Goal: Navigation & Orientation: Find specific page/section

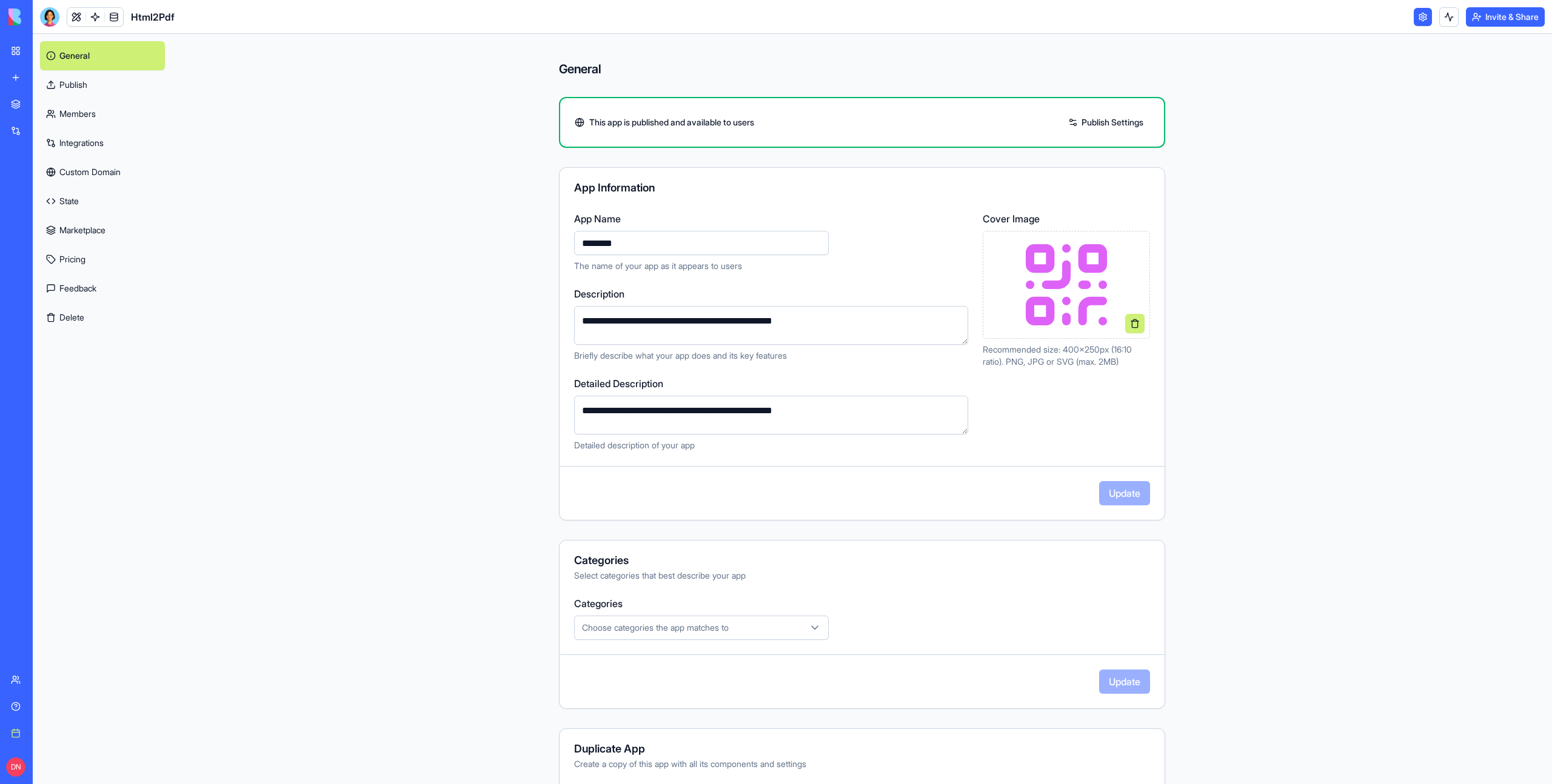
click at [1503, 17] on button "Invite & Share" at bounding box center [1506, 17] width 79 height 19
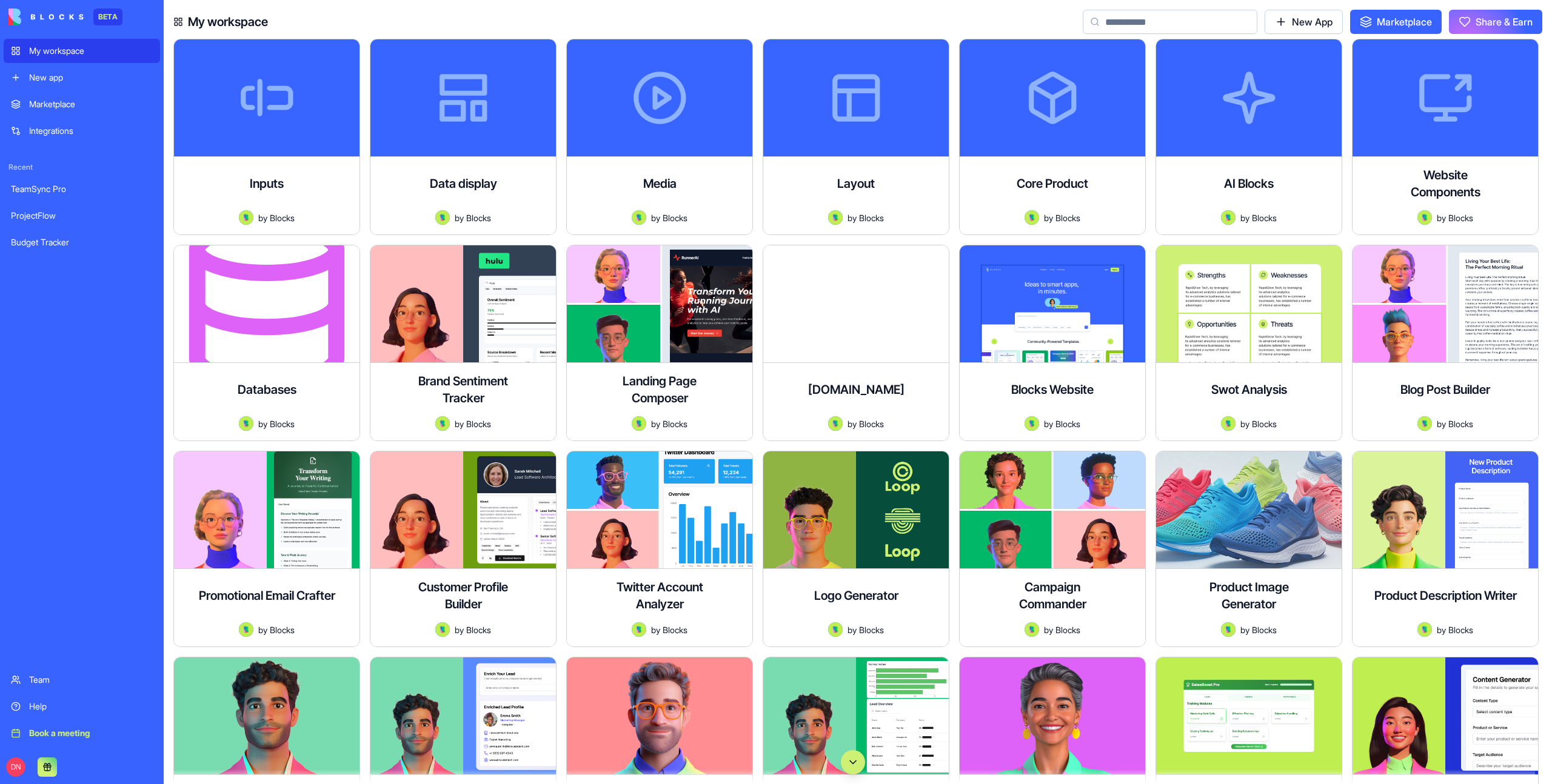
click at [51, 767] on button at bounding box center [46, 767] width 19 height 19
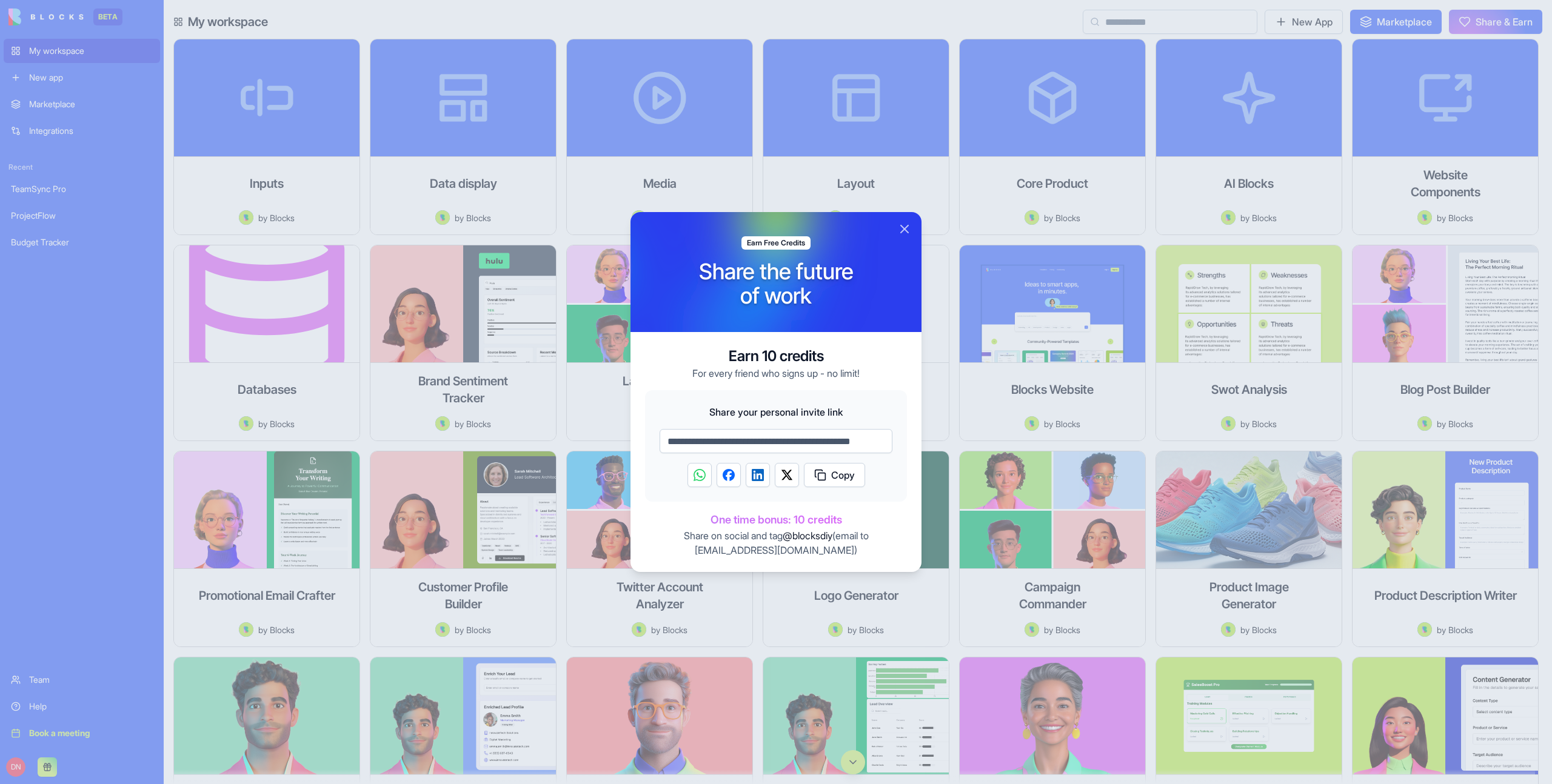
click at [696, 476] on img "Share on WhatsApp" at bounding box center [700, 475] width 12 height 12
drag, startPoint x: 753, startPoint y: 440, endPoint x: 831, endPoint y: 434, distance: 78.2
click at [832, 434] on input "**********" at bounding box center [776, 441] width 233 height 24
click at [831, 434] on input "**********" at bounding box center [776, 441] width 233 height 24
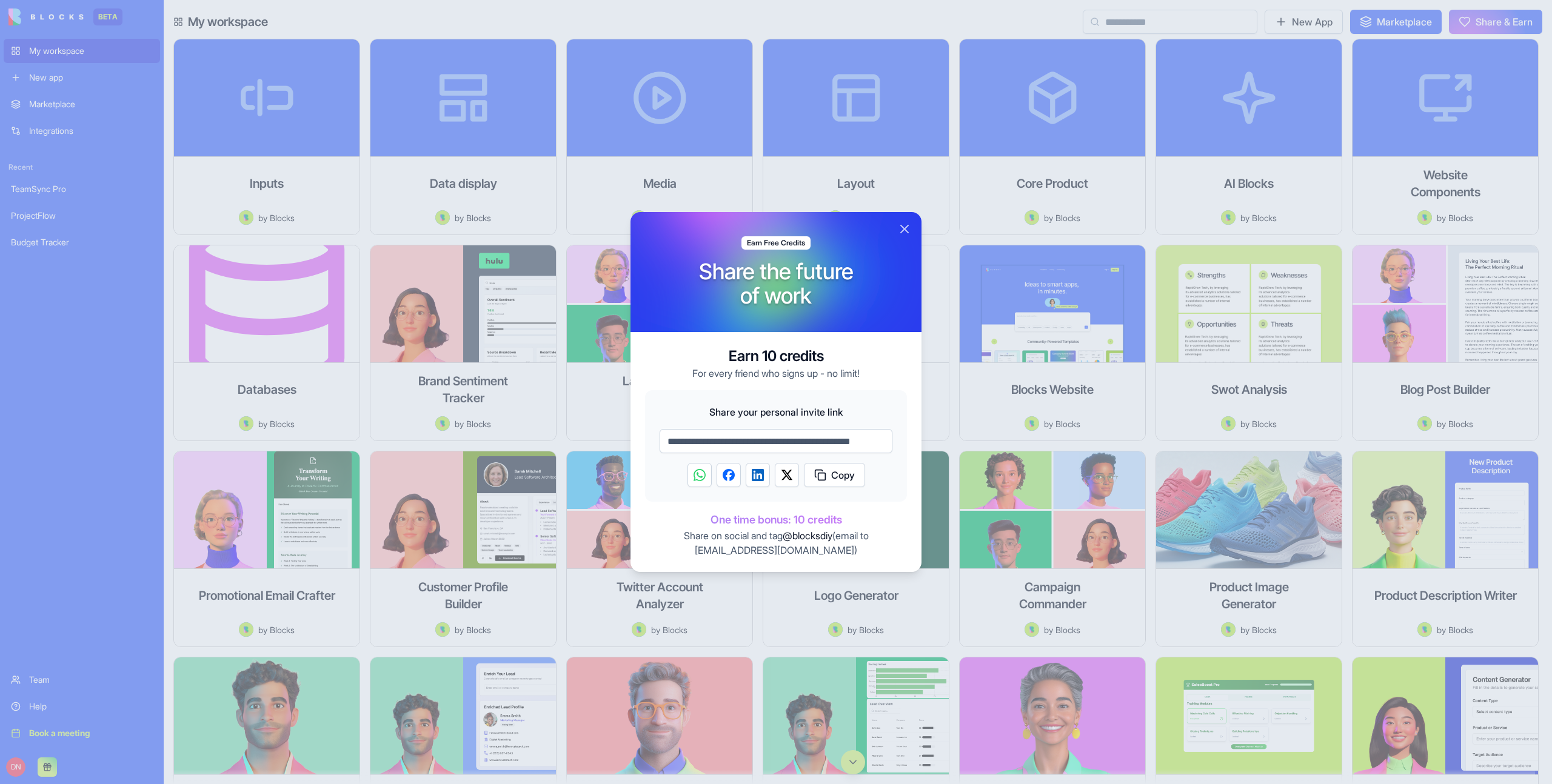
click at [812, 473] on button "Copy" at bounding box center [835, 475] width 61 height 24
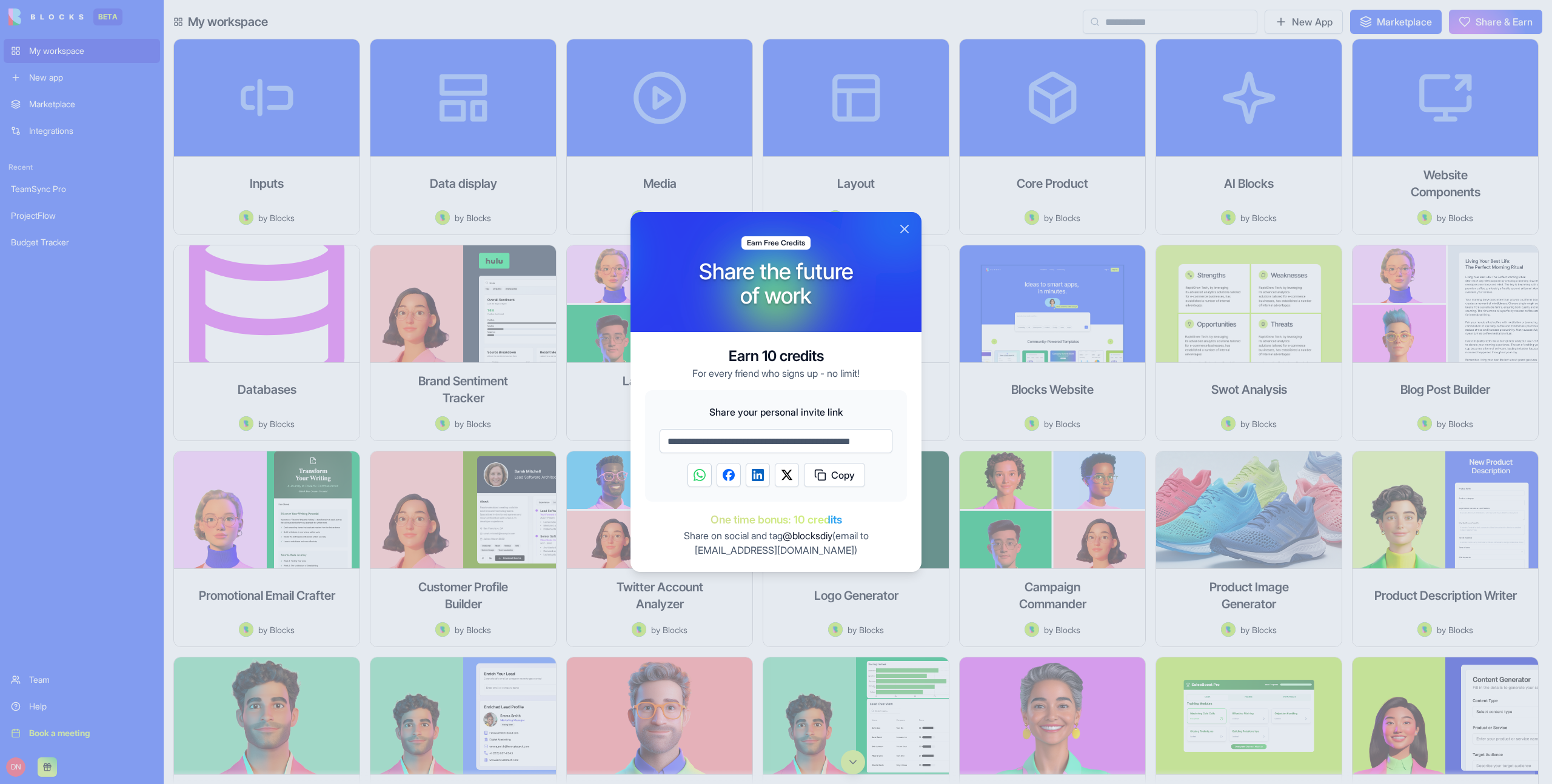
click at [902, 229] on button "Close" at bounding box center [905, 230] width 15 height 15
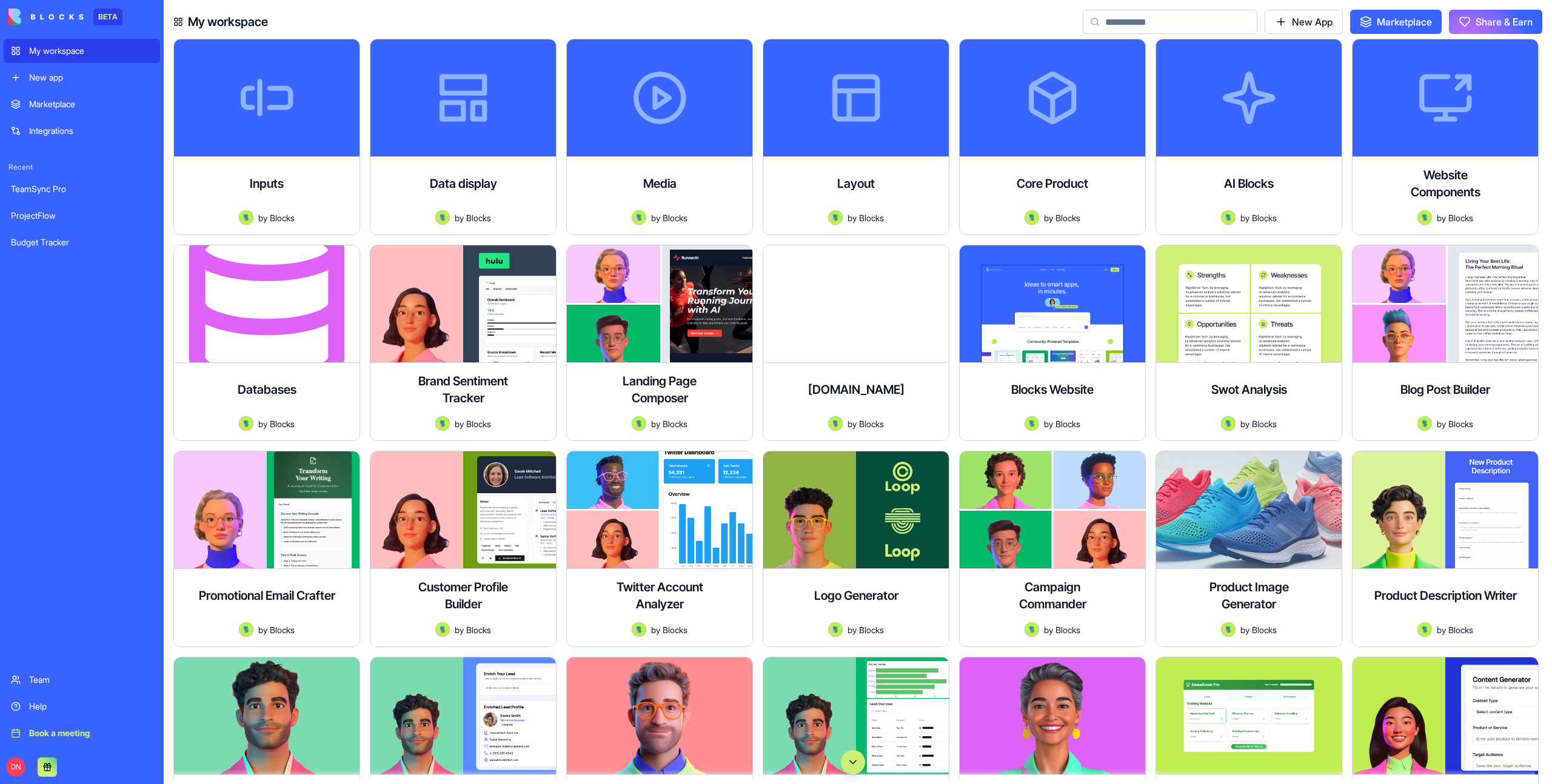
click at [1409, 21] on link "Marketplace" at bounding box center [1396, 22] width 91 height 24
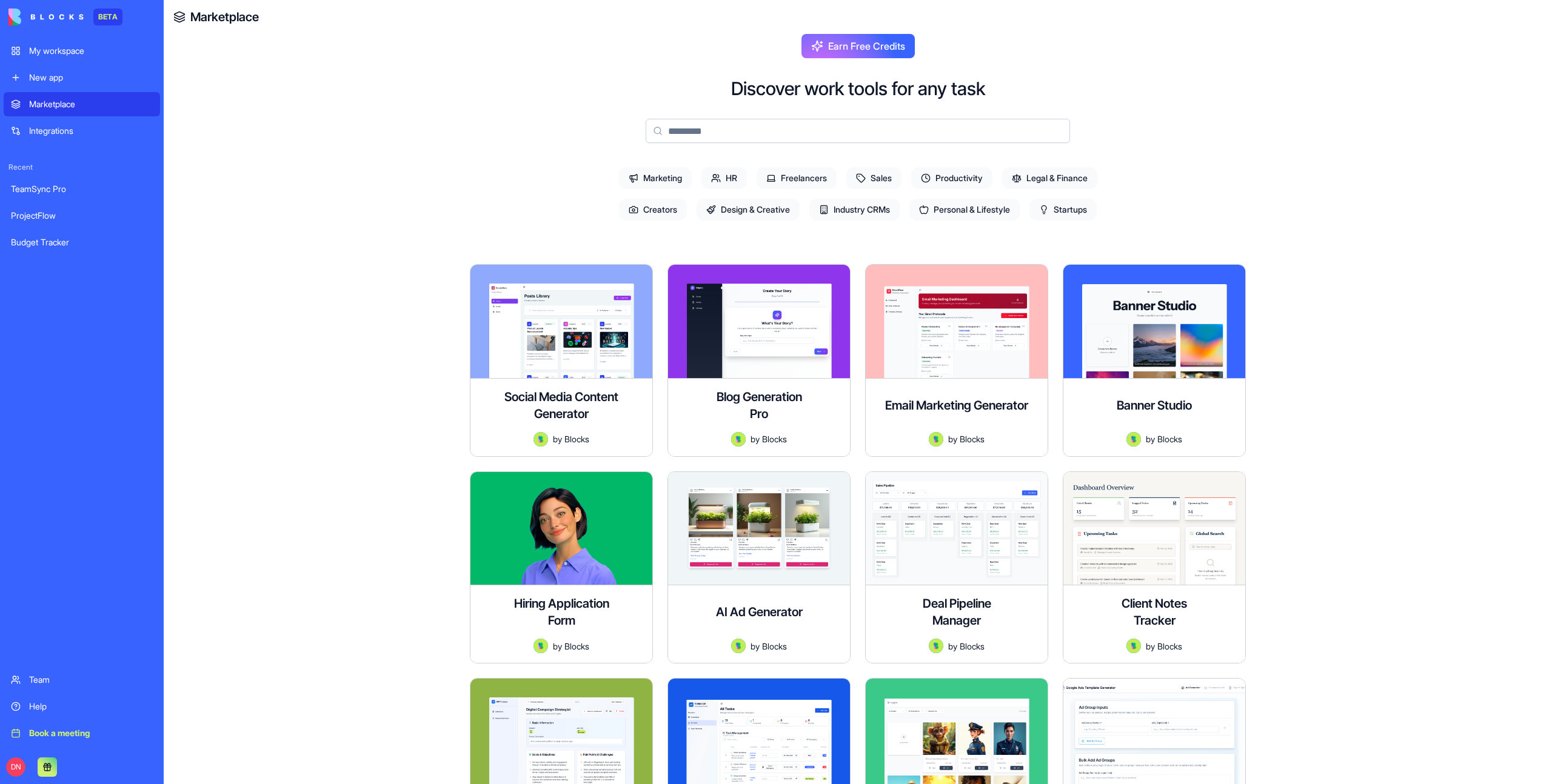
click at [51, 764] on button at bounding box center [46, 767] width 19 height 19
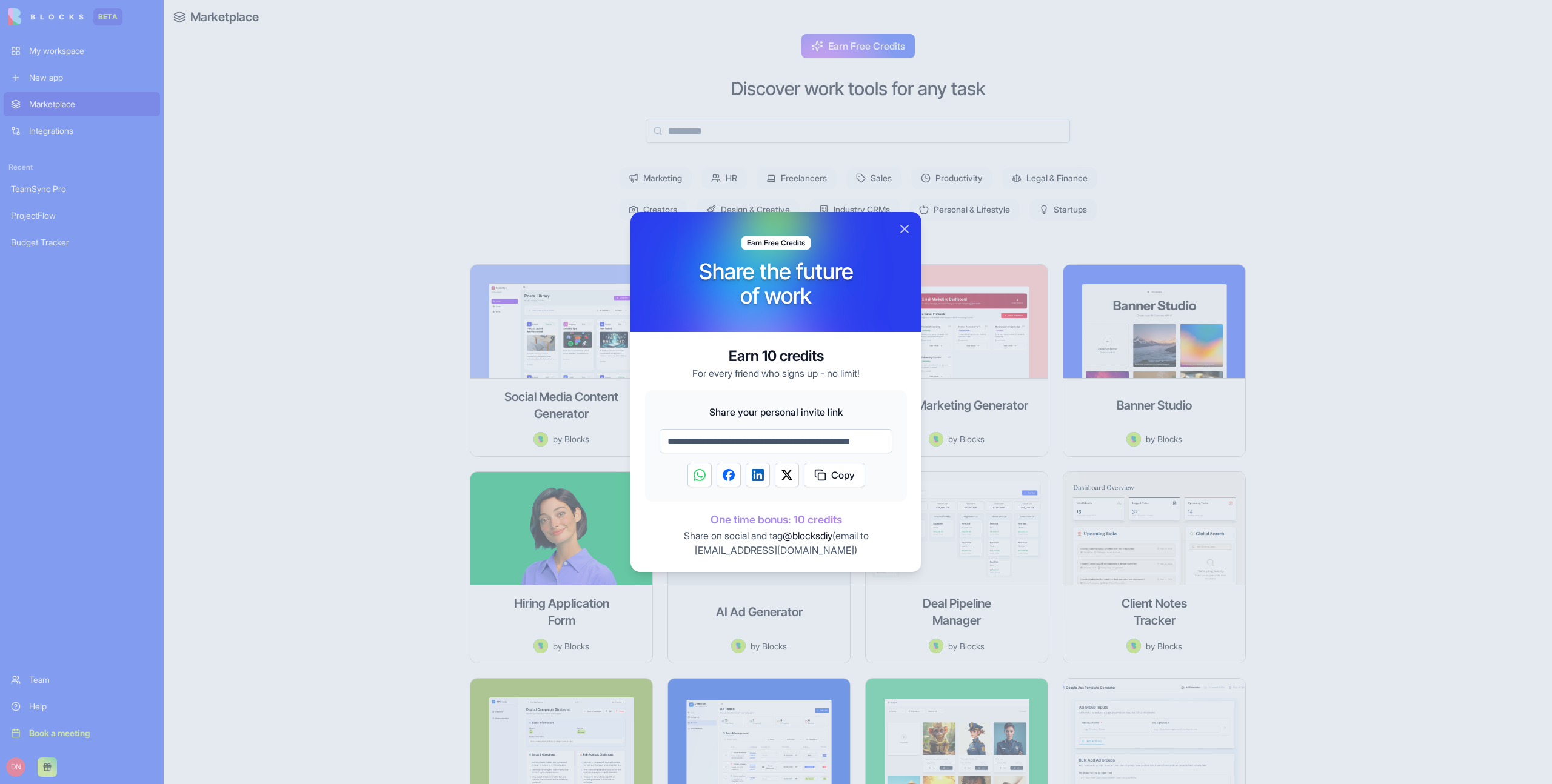
click at [193, 610] on div at bounding box center [776, 392] width 1552 height 784
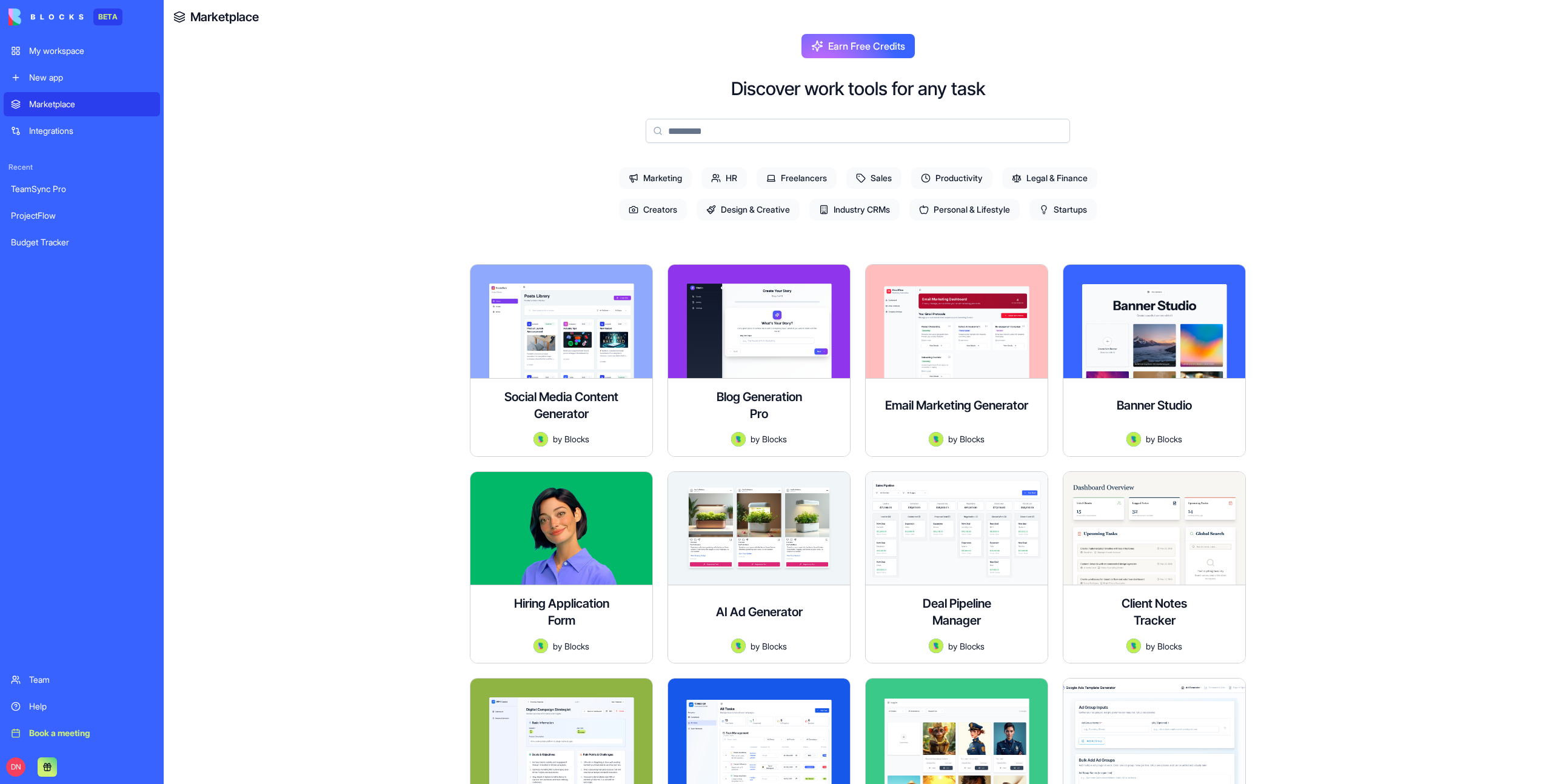
click at [835, 49] on span "Earn Free Credits" at bounding box center [866, 46] width 77 height 15
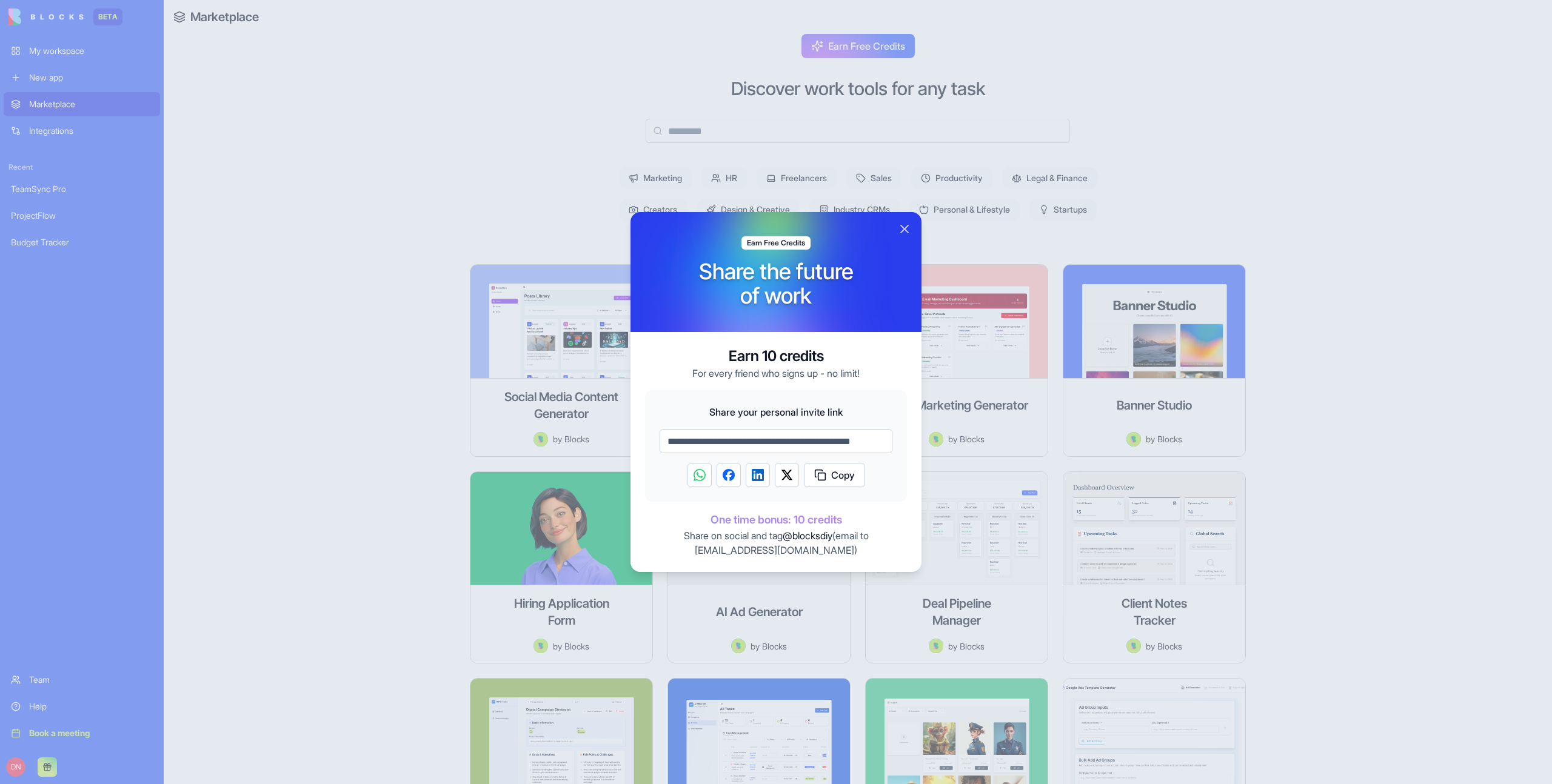
click at [691, 109] on div at bounding box center [776, 392] width 1552 height 784
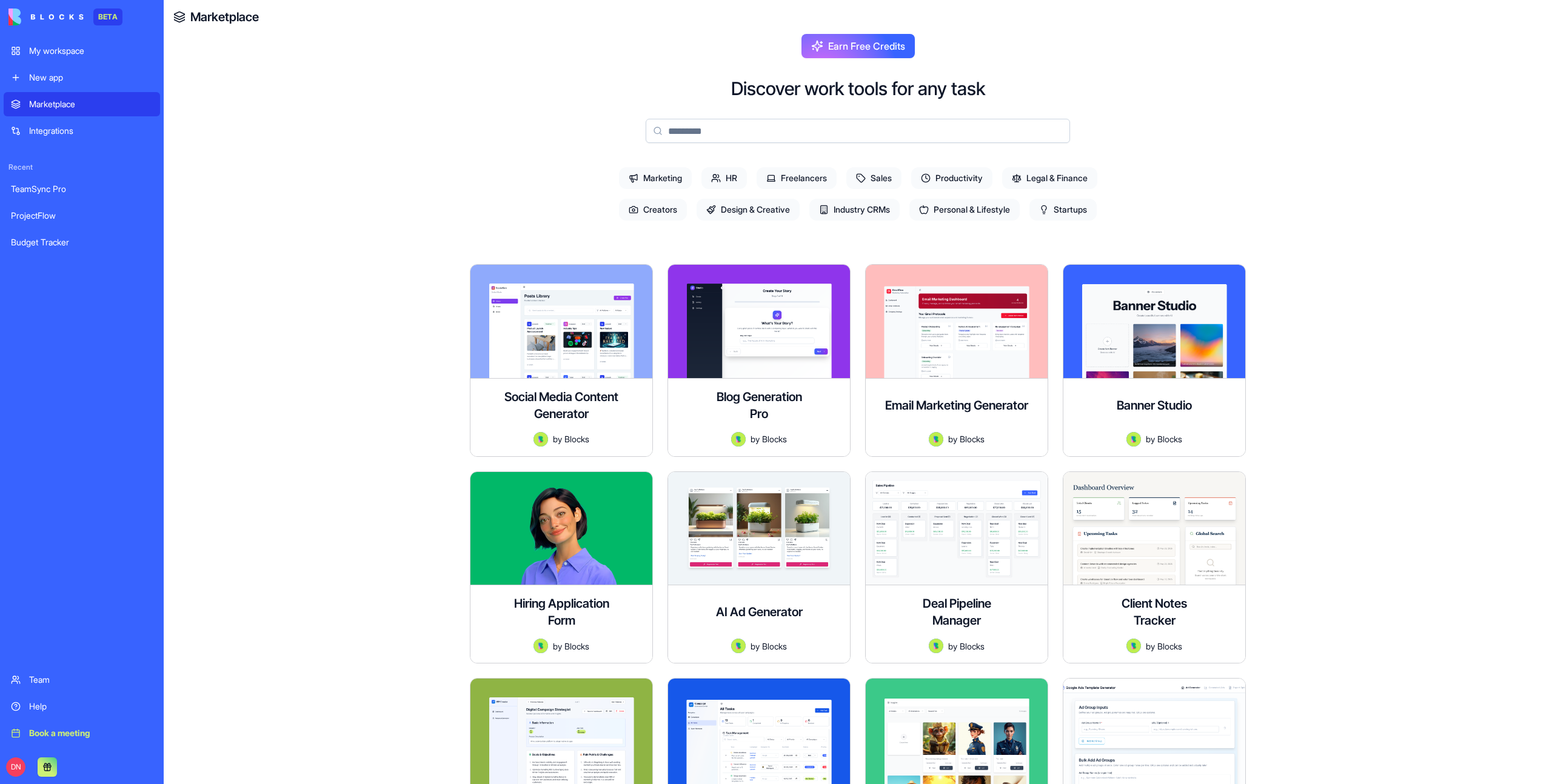
click at [65, 75] on div "New app" at bounding box center [90, 77] width 124 height 12
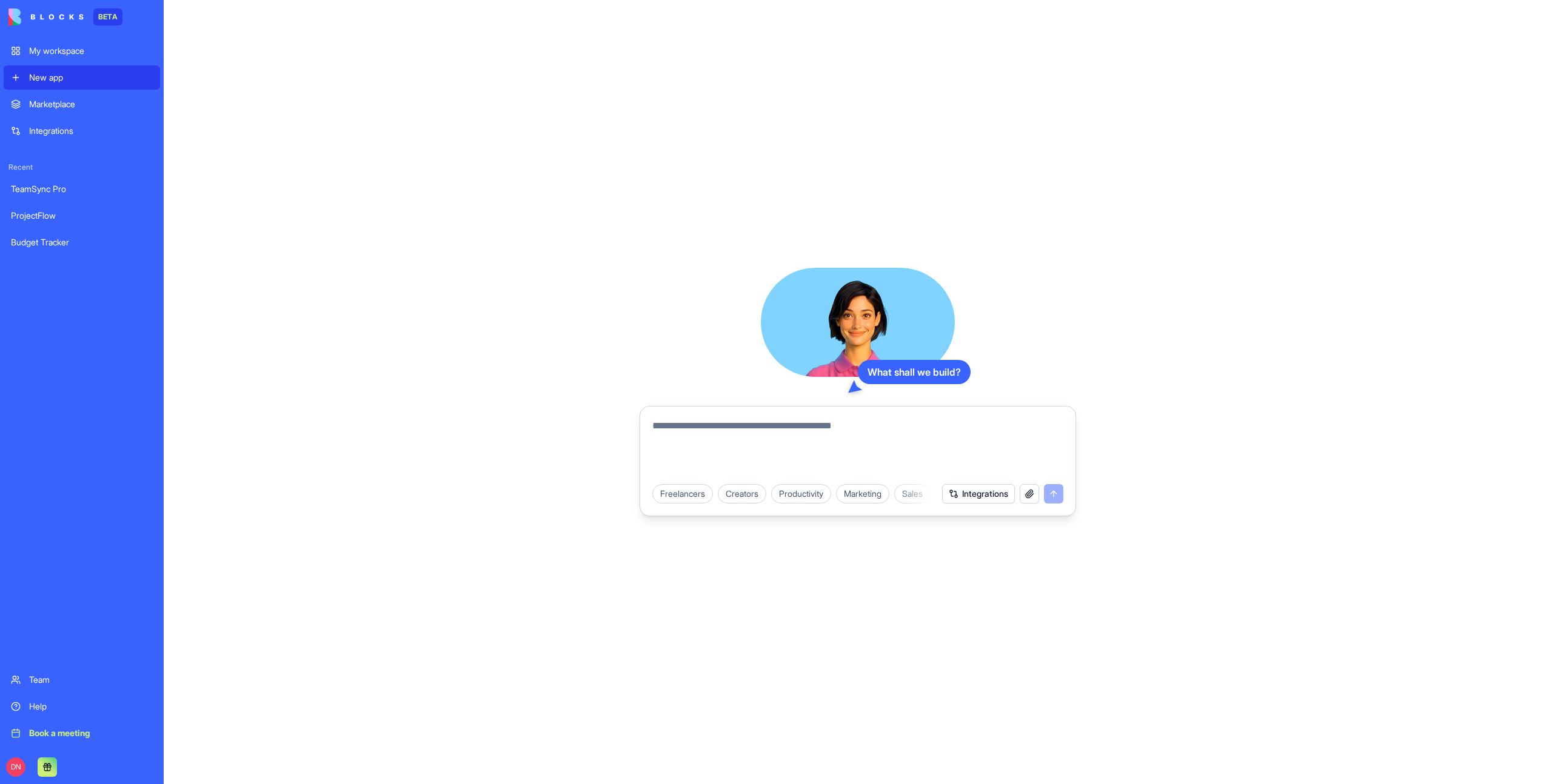
click at [74, 56] on div "My workspace" at bounding box center [90, 51] width 124 height 12
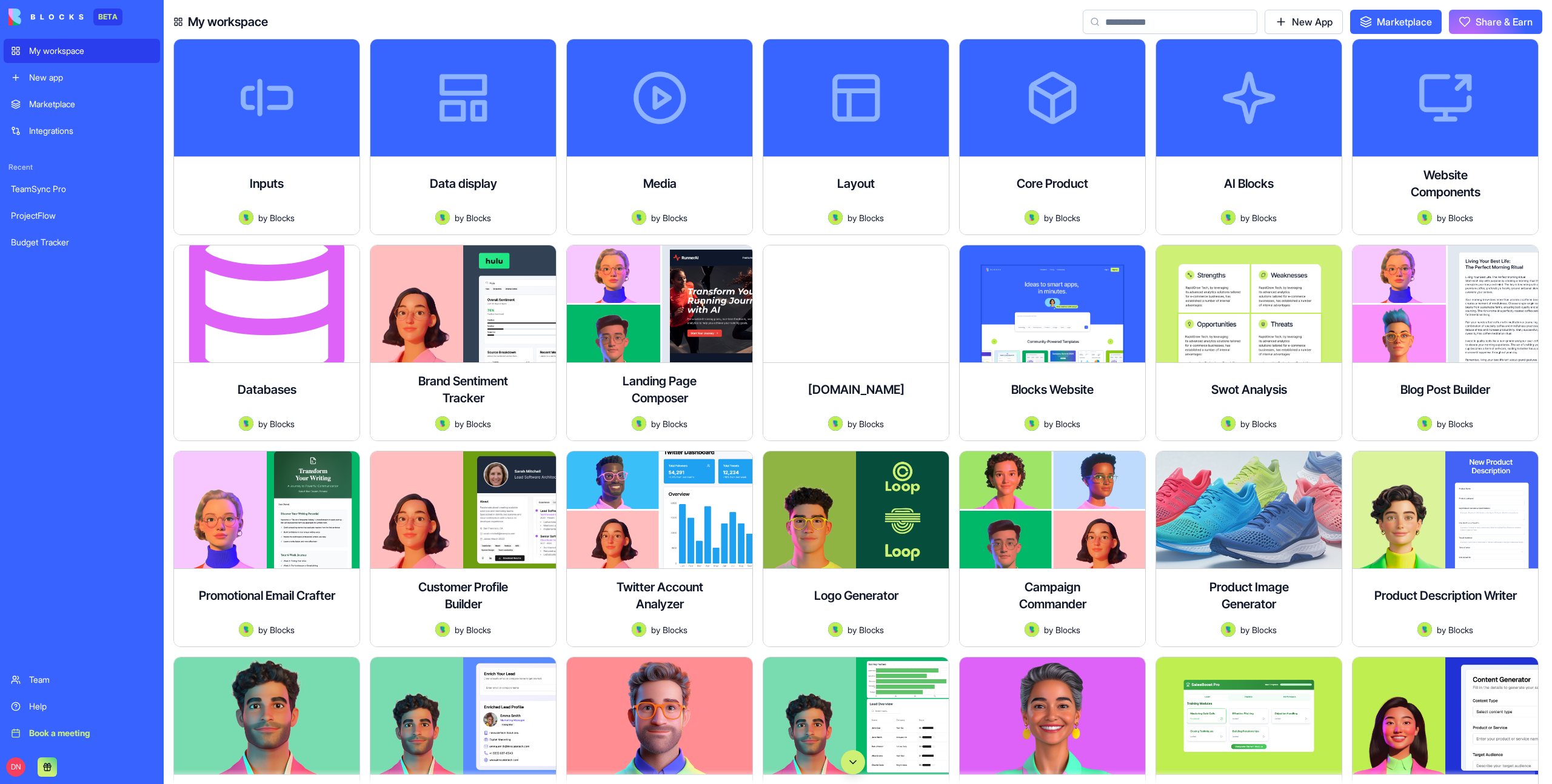
click at [64, 21] on img at bounding box center [46, 17] width 75 height 17
click at [69, 78] on div "New app" at bounding box center [90, 77] width 124 height 12
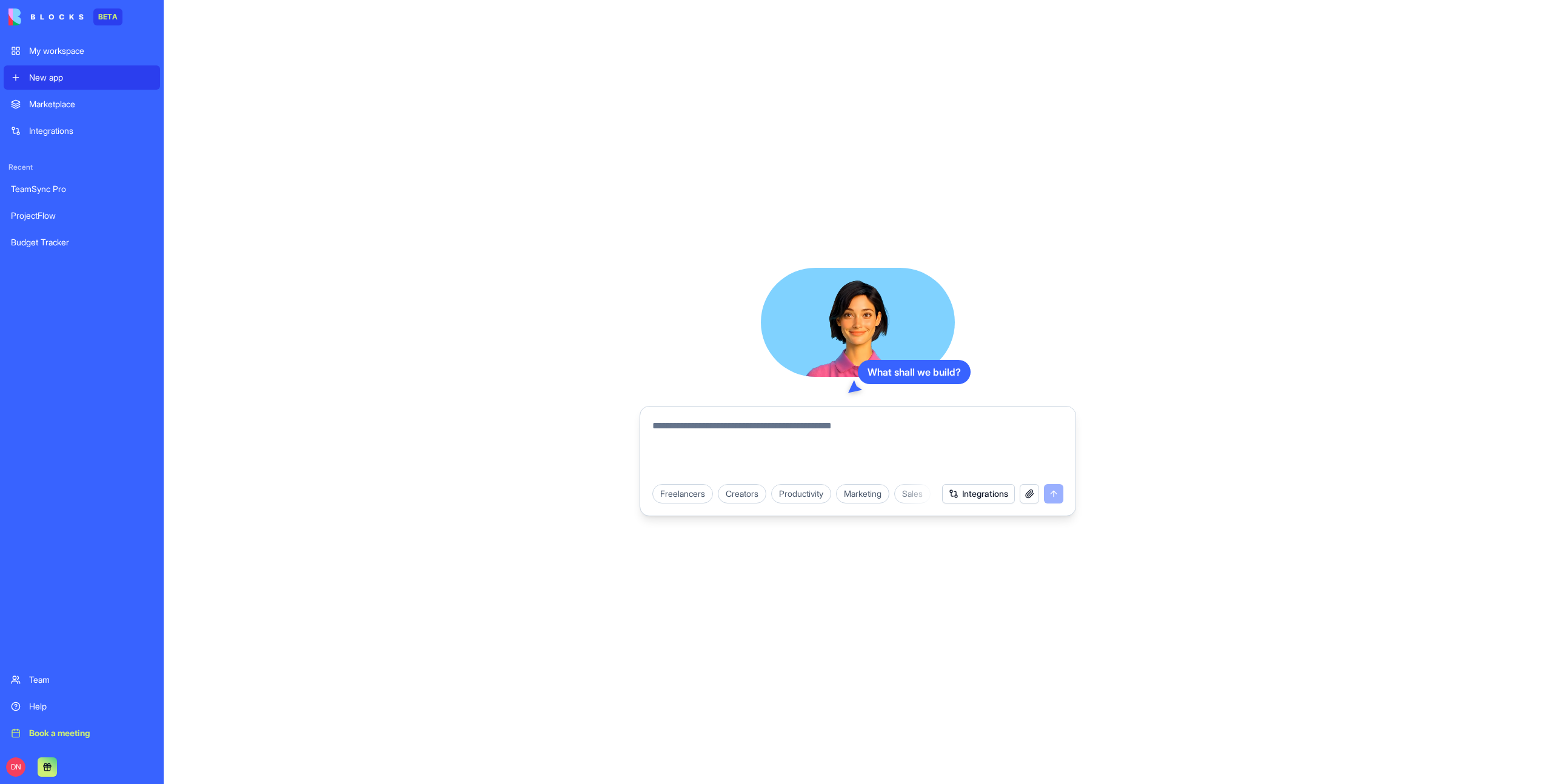
click at [751, 497] on div "Creators" at bounding box center [742, 493] width 49 height 19
click at [781, 495] on div "Content Calendar" at bounding box center [759, 493] width 82 height 19
click at [840, 495] on div "Collab Deal Tracker" at bounding box center [850, 493] width 90 height 19
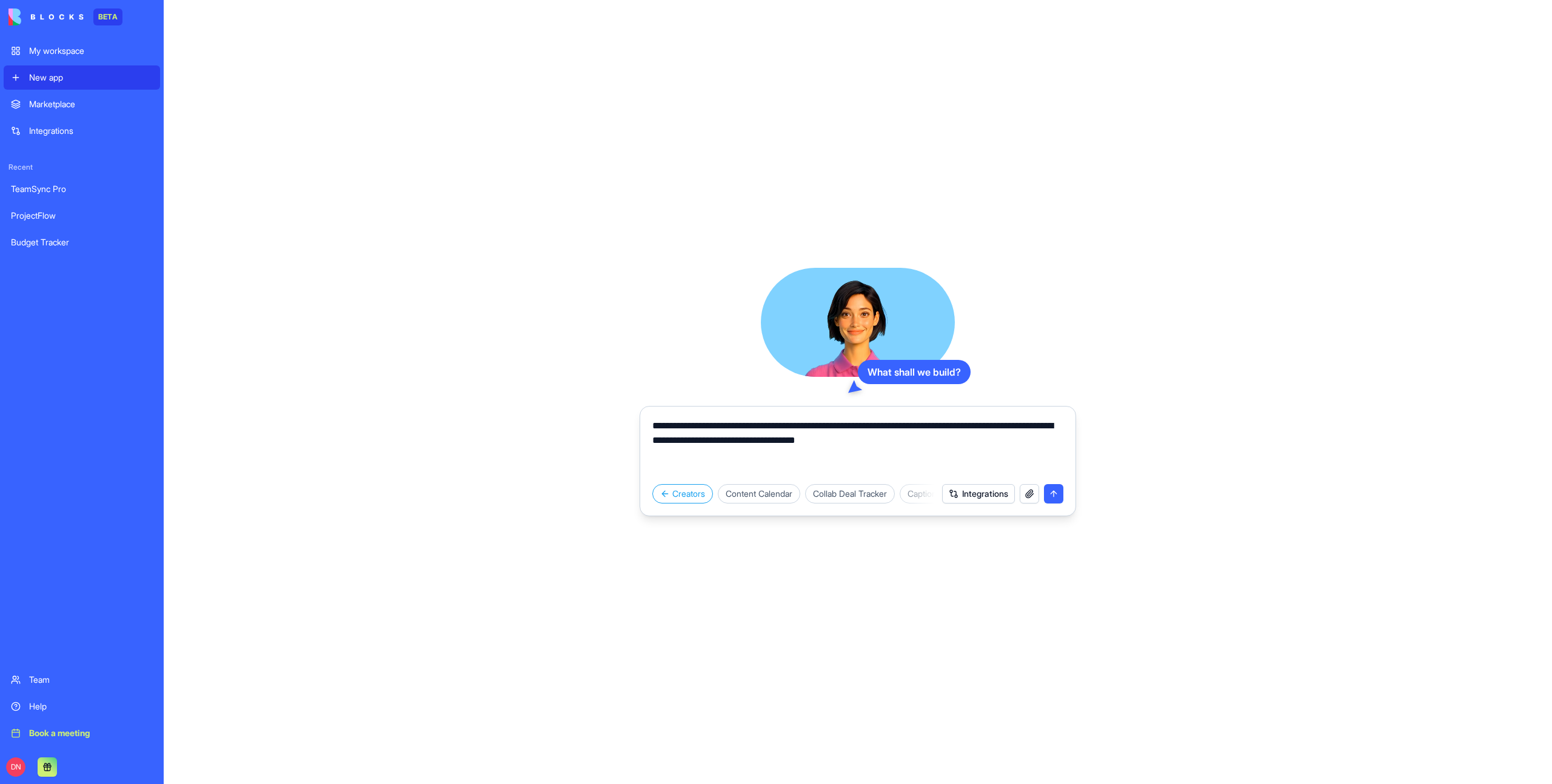
click at [784, 500] on div "Content Calendar" at bounding box center [759, 493] width 82 height 19
click at [697, 498] on div "Creators" at bounding box center [682, 493] width 61 height 19
click at [823, 486] on div "Productivity" at bounding box center [801, 493] width 60 height 19
click at [852, 500] on div "Personal To-Do" at bounding box center [837, 493] width 75 height 19
type textarea "**********"
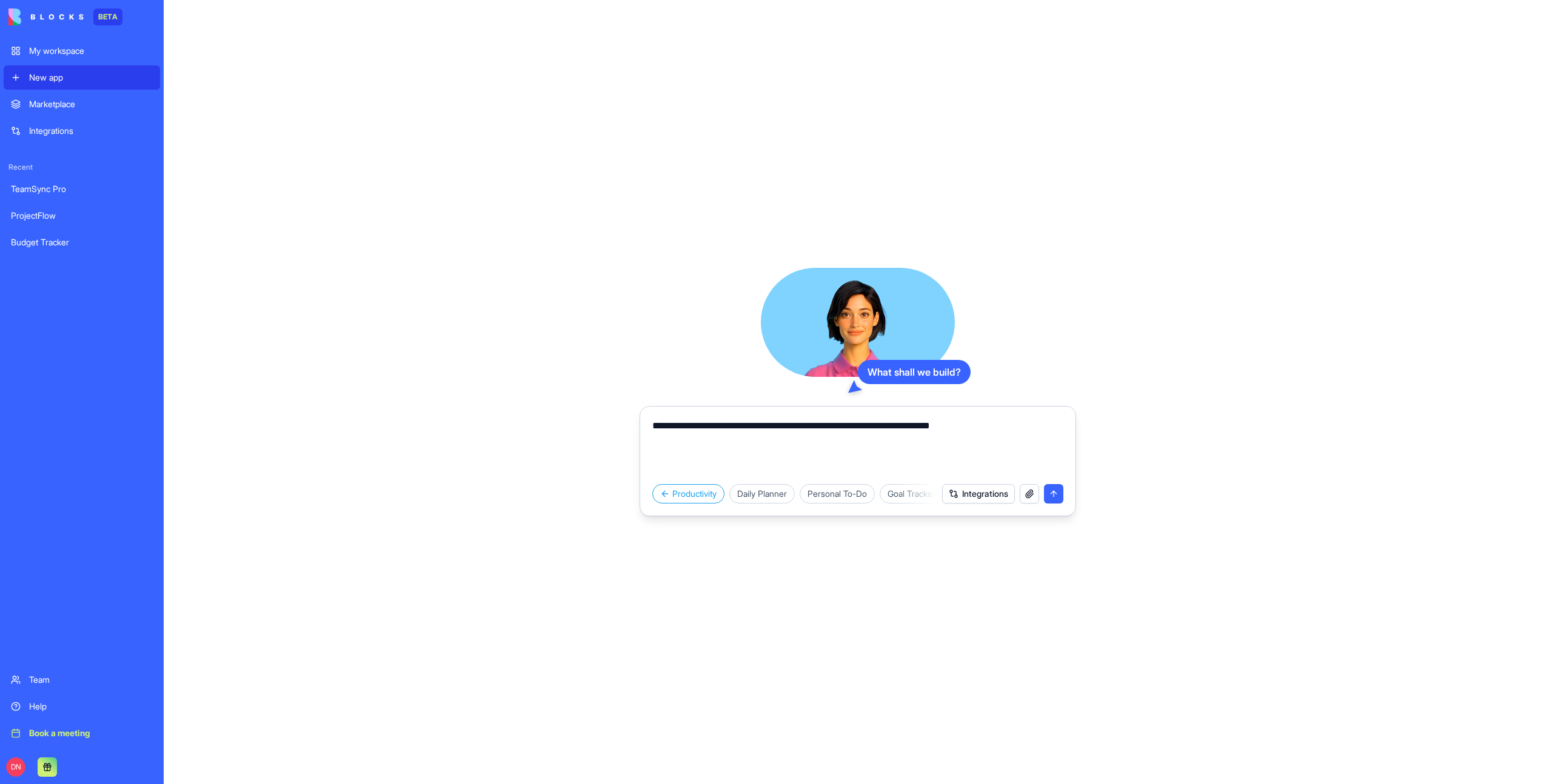
click at [957, 496] on button "Integrations" at bounding box center [979, 493] width 73 height 19
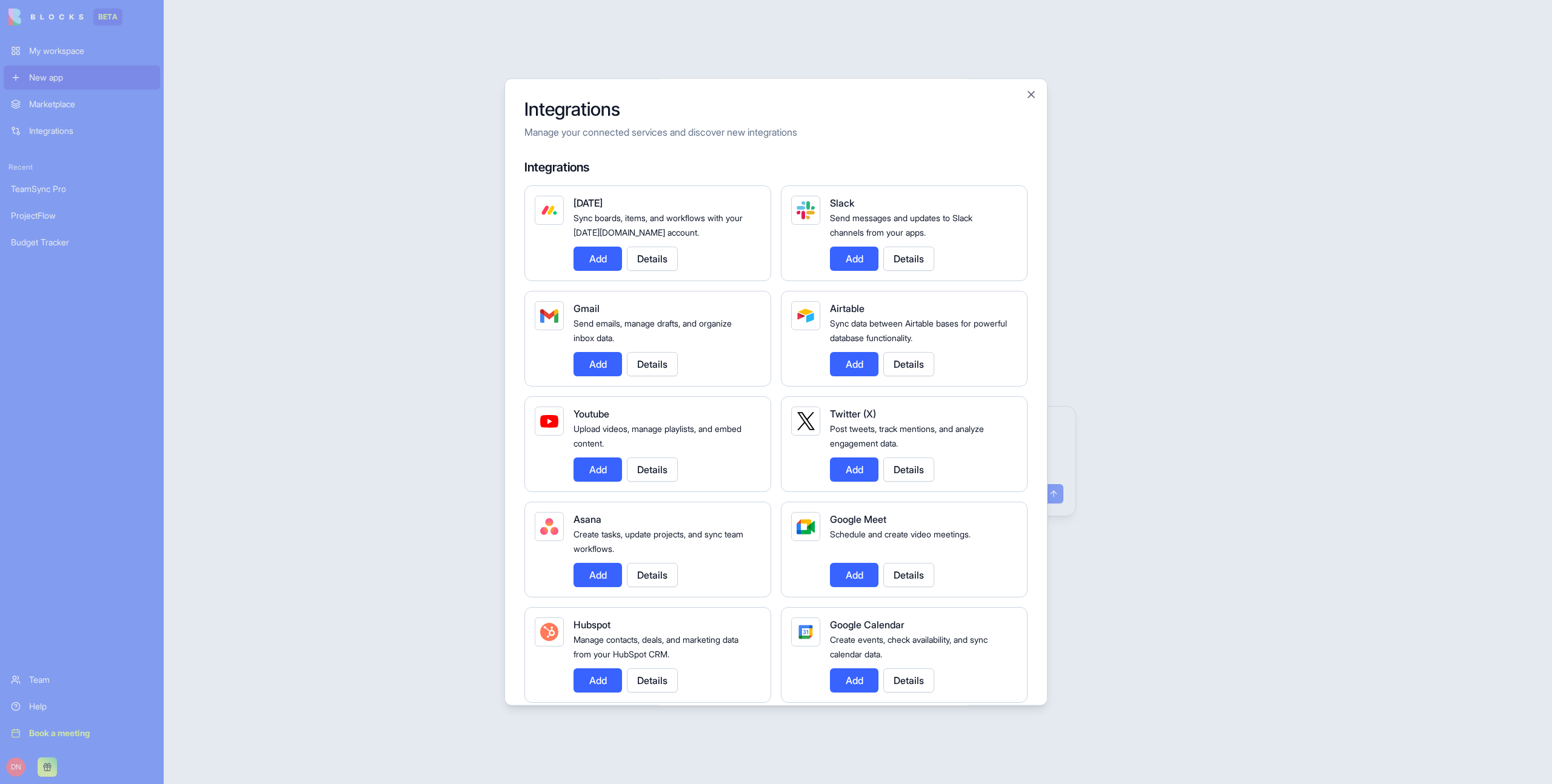
click at [864, 467] on button "Add" at bounding box center [854, 469] width 49 height 24
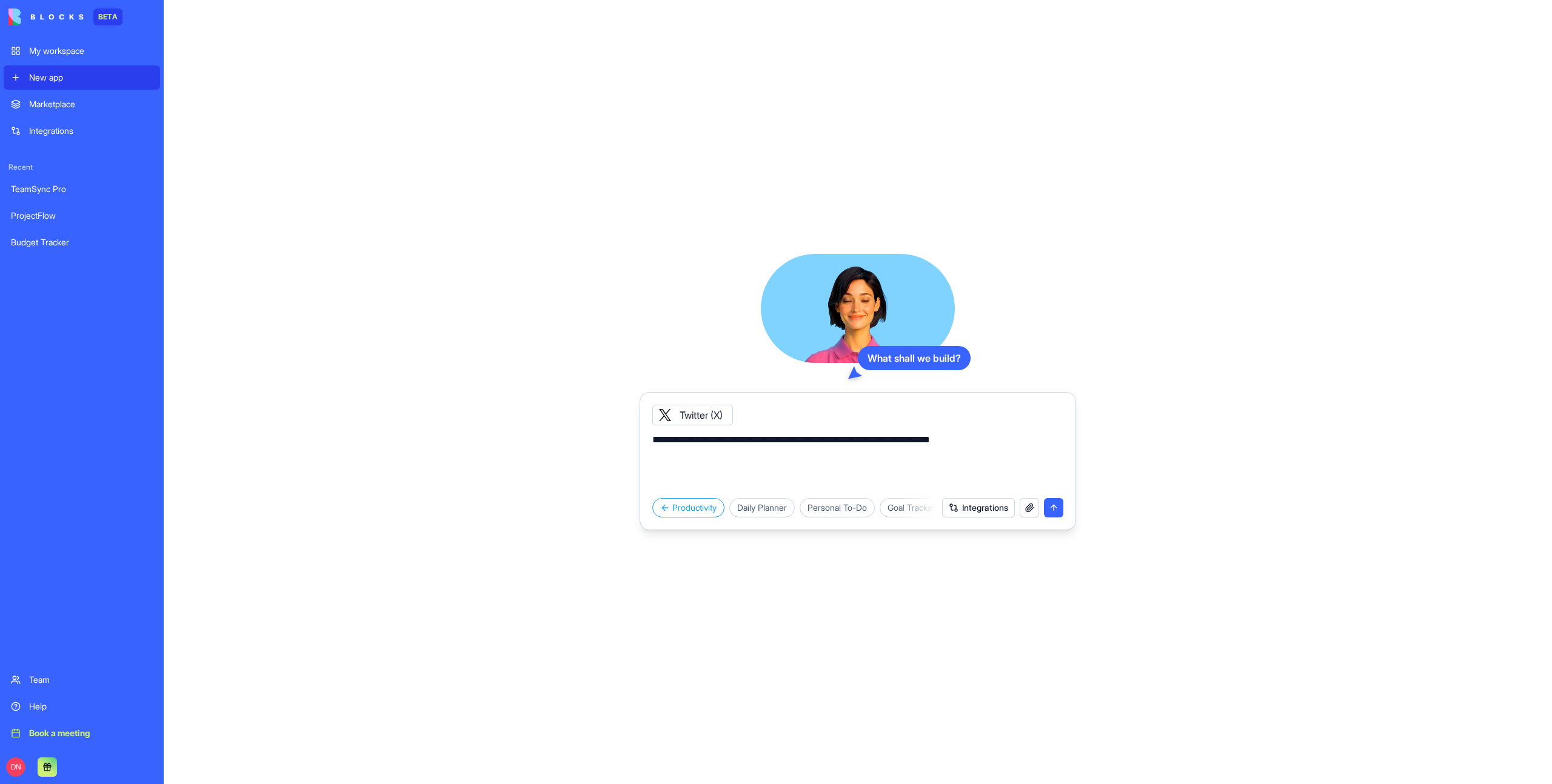
click at [661, 414] on icon at bounding box center [666, 415] width 10 height 10
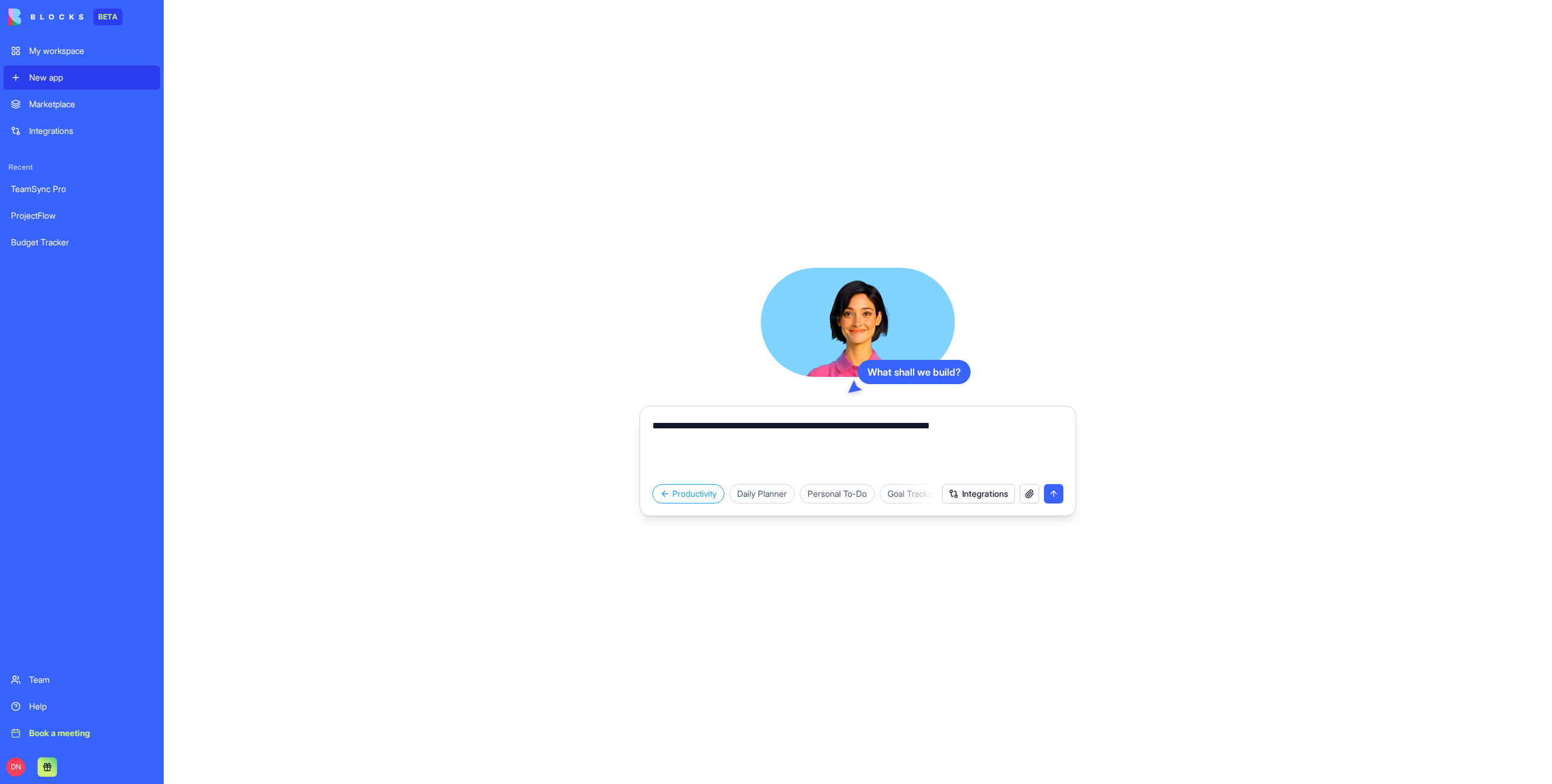
click at [75, 51] on div "My workspace" at bounding box center [90, 51] width 124 height 12
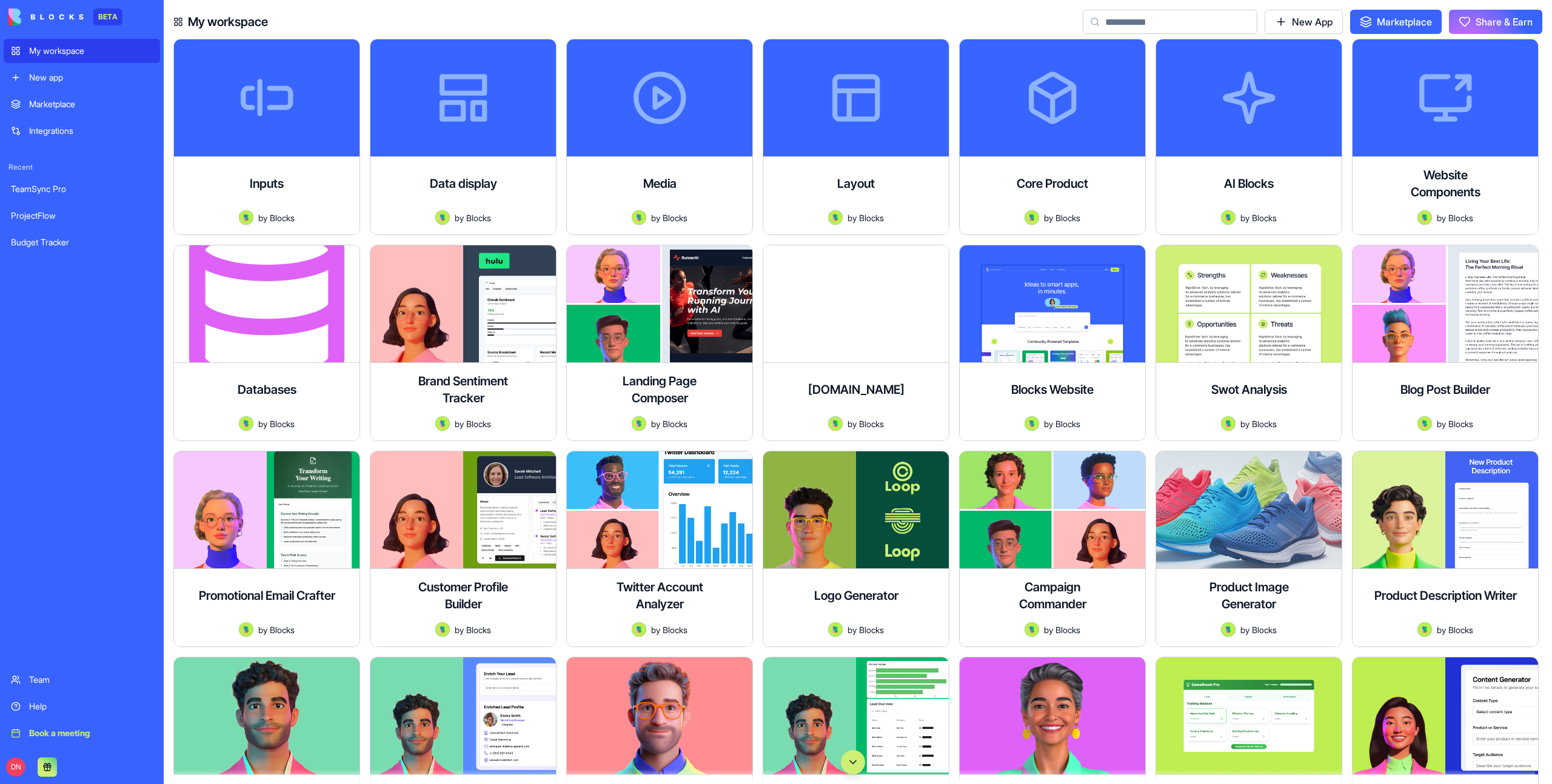
click at [80, 80] on div "New app" at bounding box center [90, 77] width 124 height 12
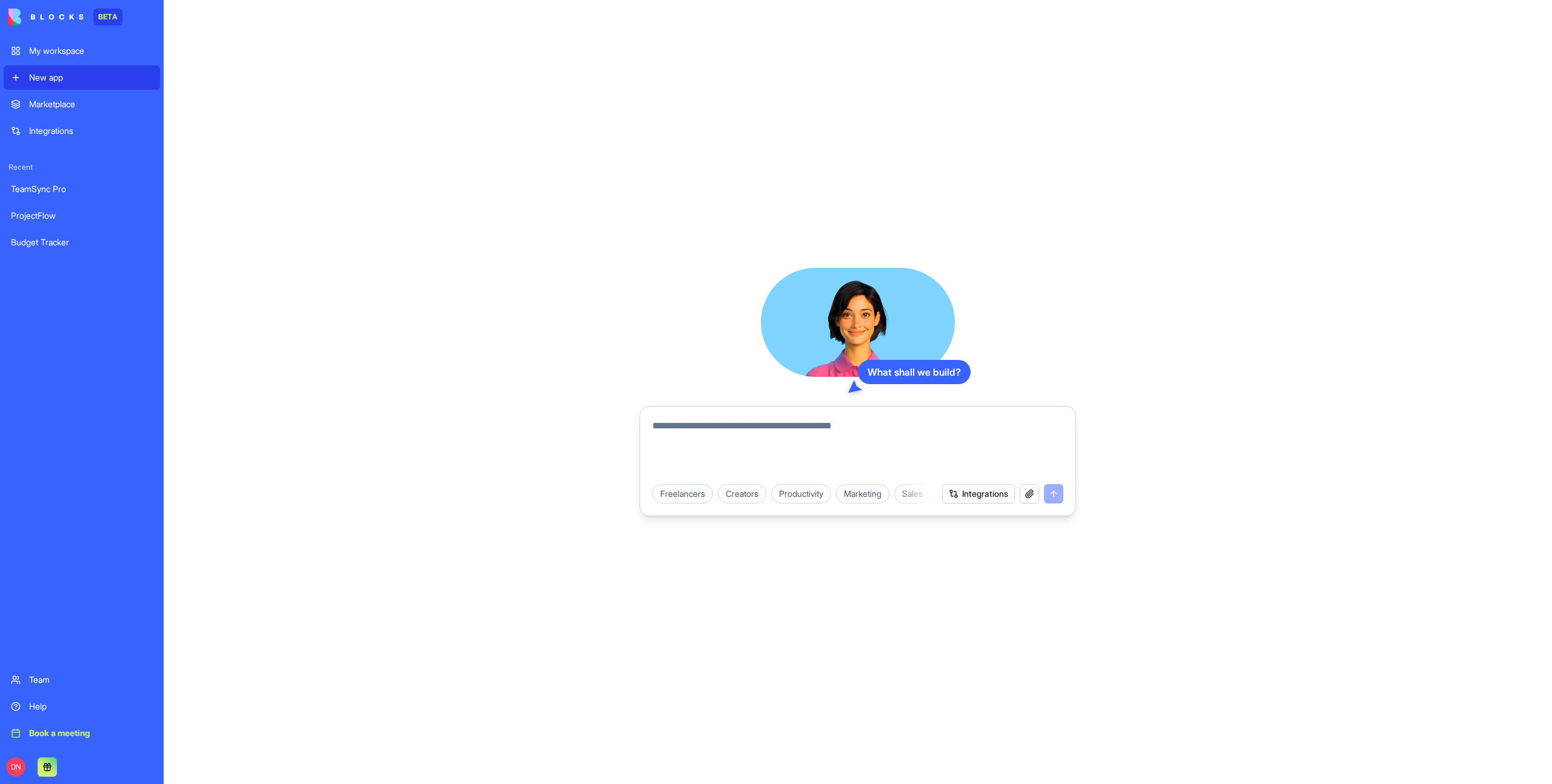
click at [96, 47] on div "My workspace" at bounding box center [90, 51] width 124 height 12
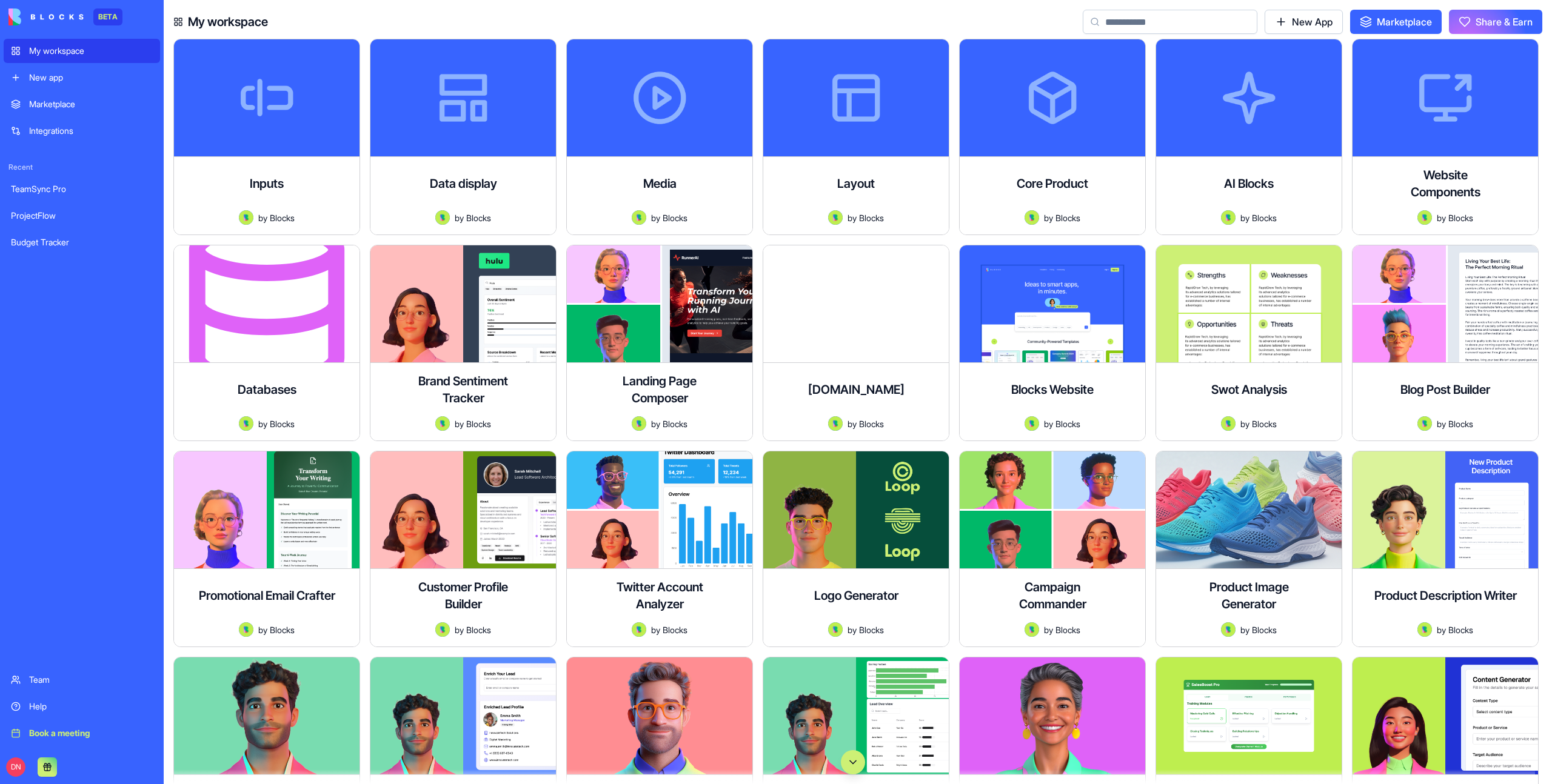
click at [74, 127] on div "Integrations" at bounding box center [90, 131] width 124 height 12
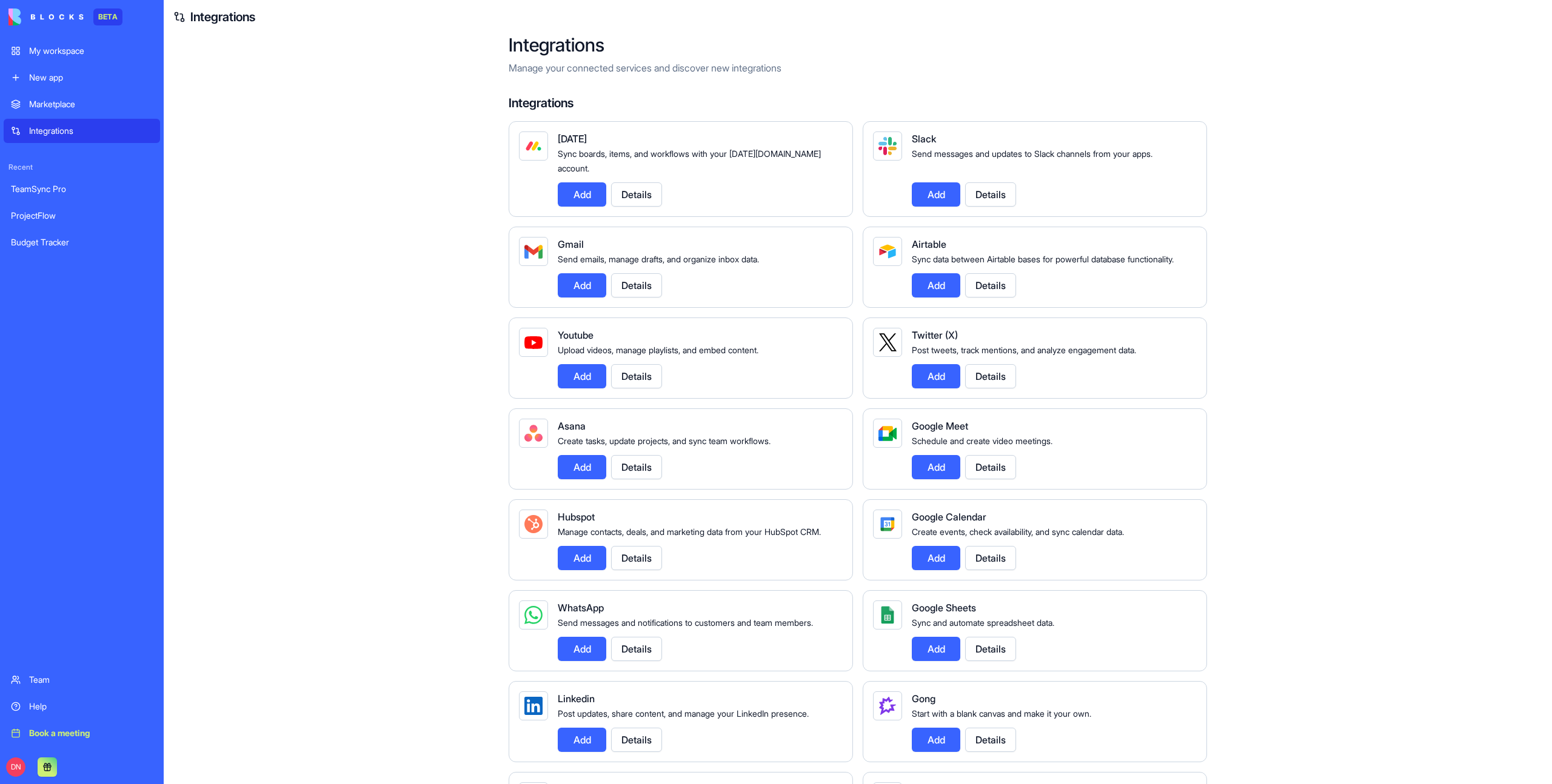
click at [96, 40] on link "My workspace" at bounding box center [81, 51] width 157 height 24
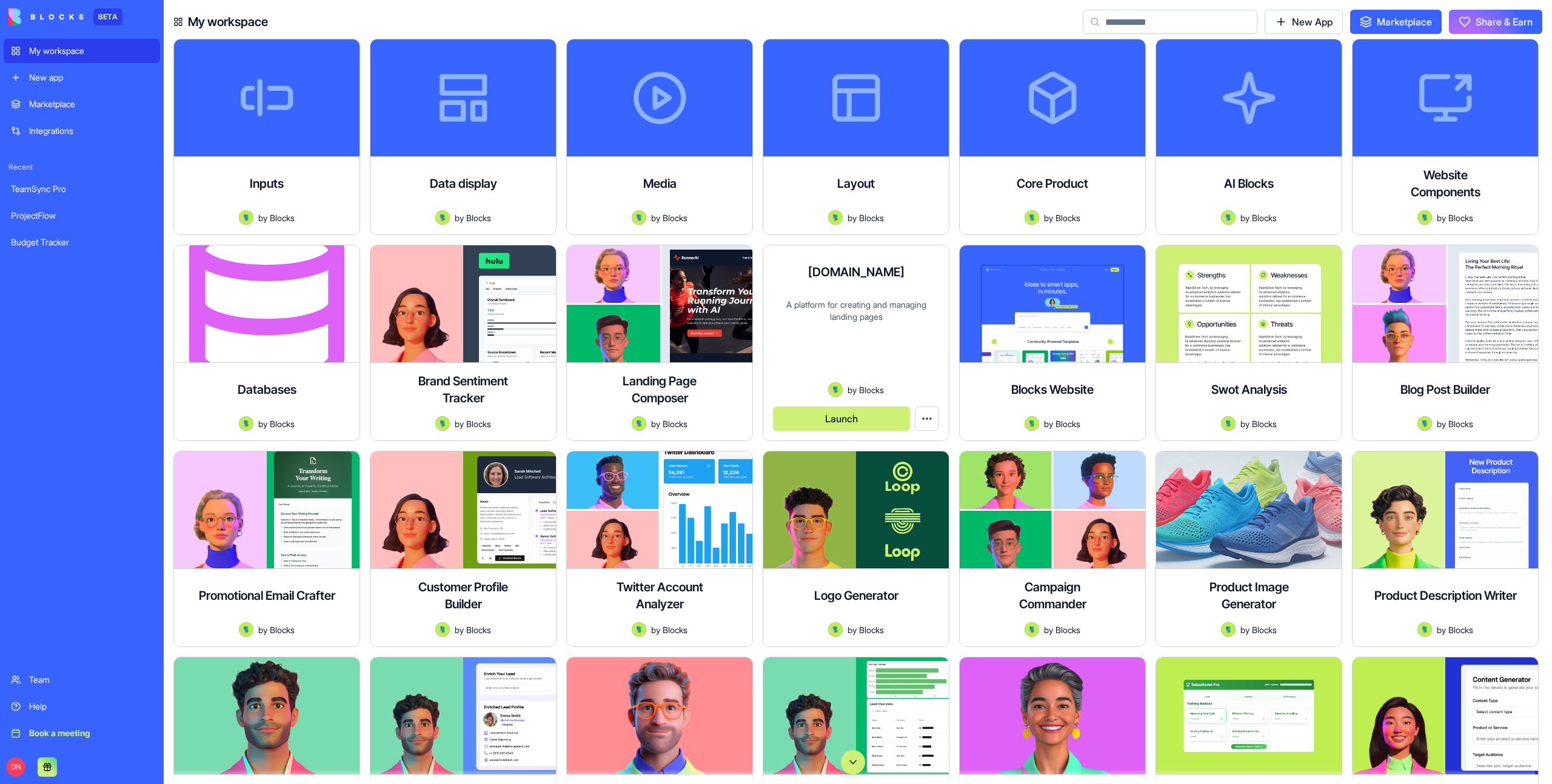
click at [834, 421] on button "Launch" at bounding box center [841, 419] width 137 height 24
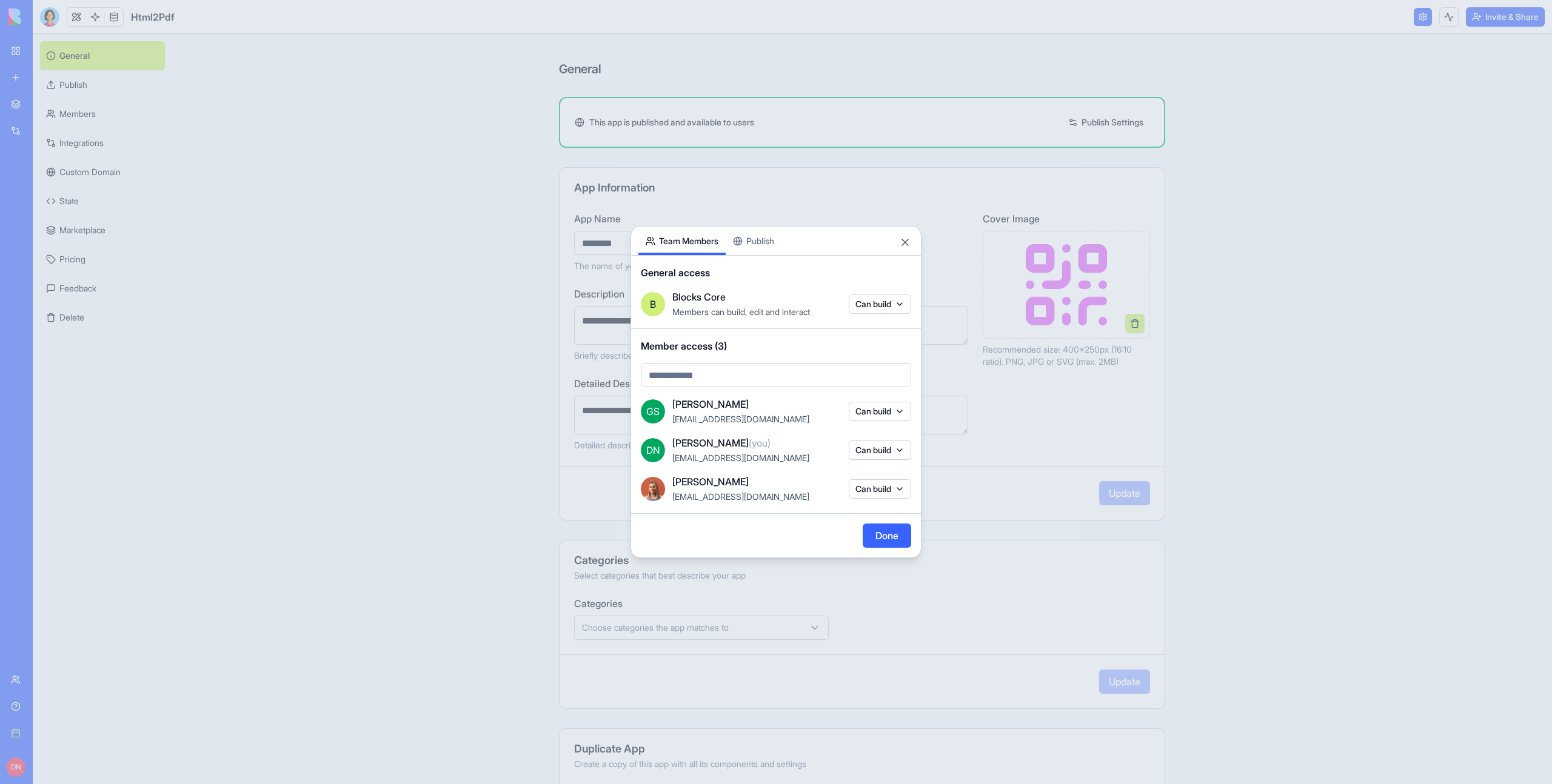
drag, startPoint x: 649, startPoint y: 66, endPoint x: 629, endPoint y: 56, distance: 22.4
click at [647, 66] on div at bounding box center [776, 392] width 1552 height 784
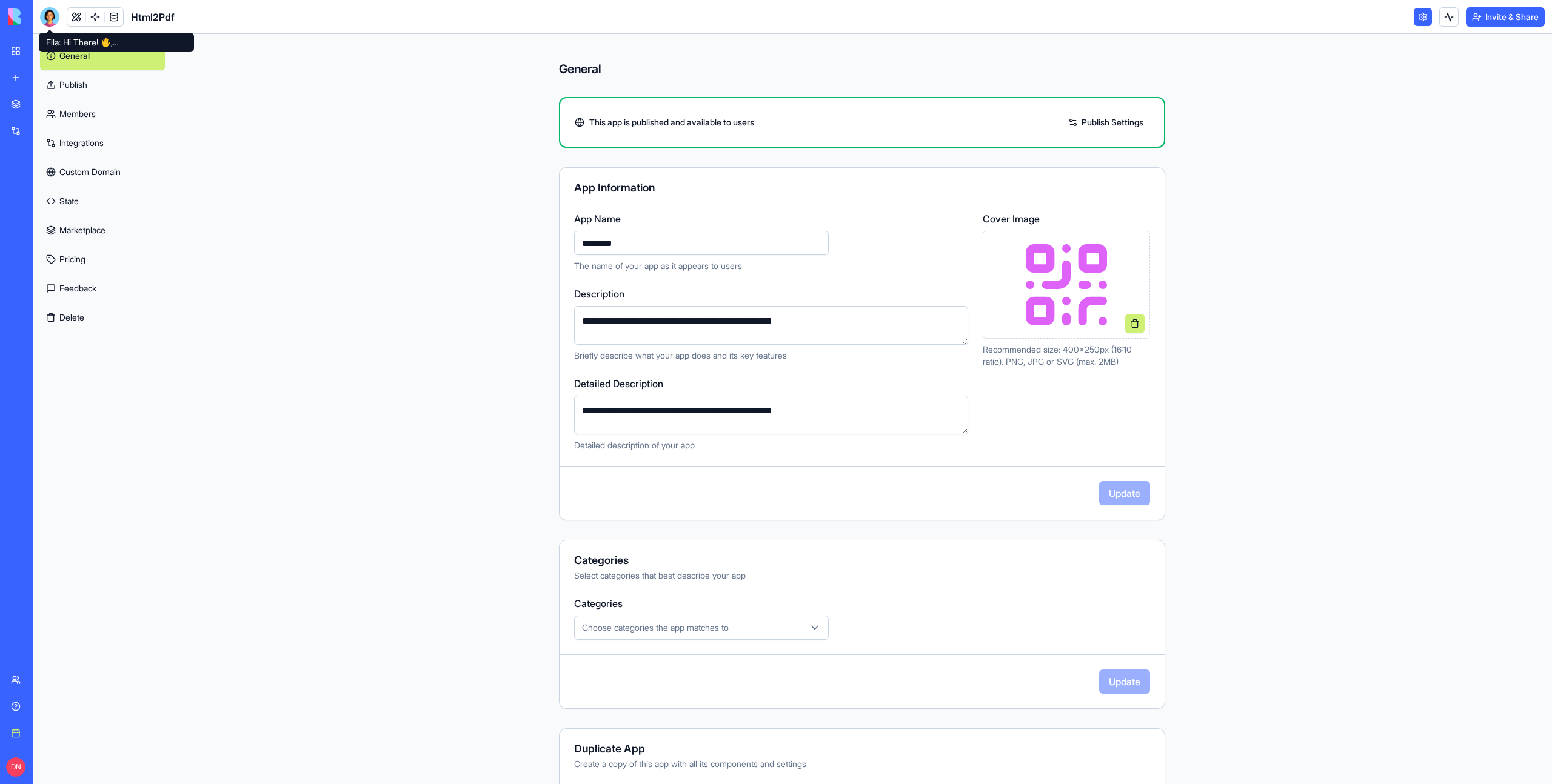
click at [53, 15] on div at bounding box center [49, 17] width 19 height 19
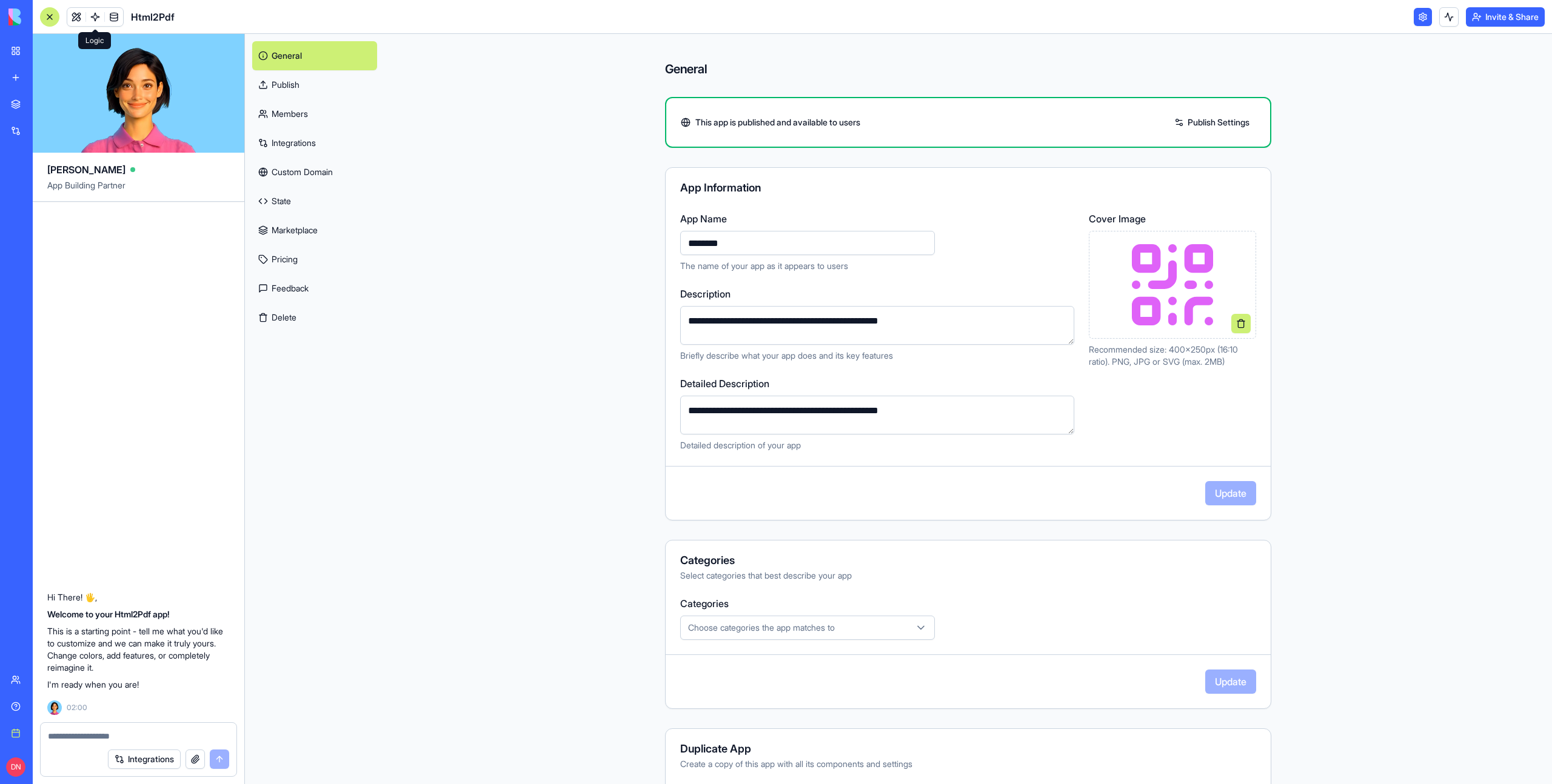
click at [75, 17] on link at bounding box center [76, 17] width 18 height 18
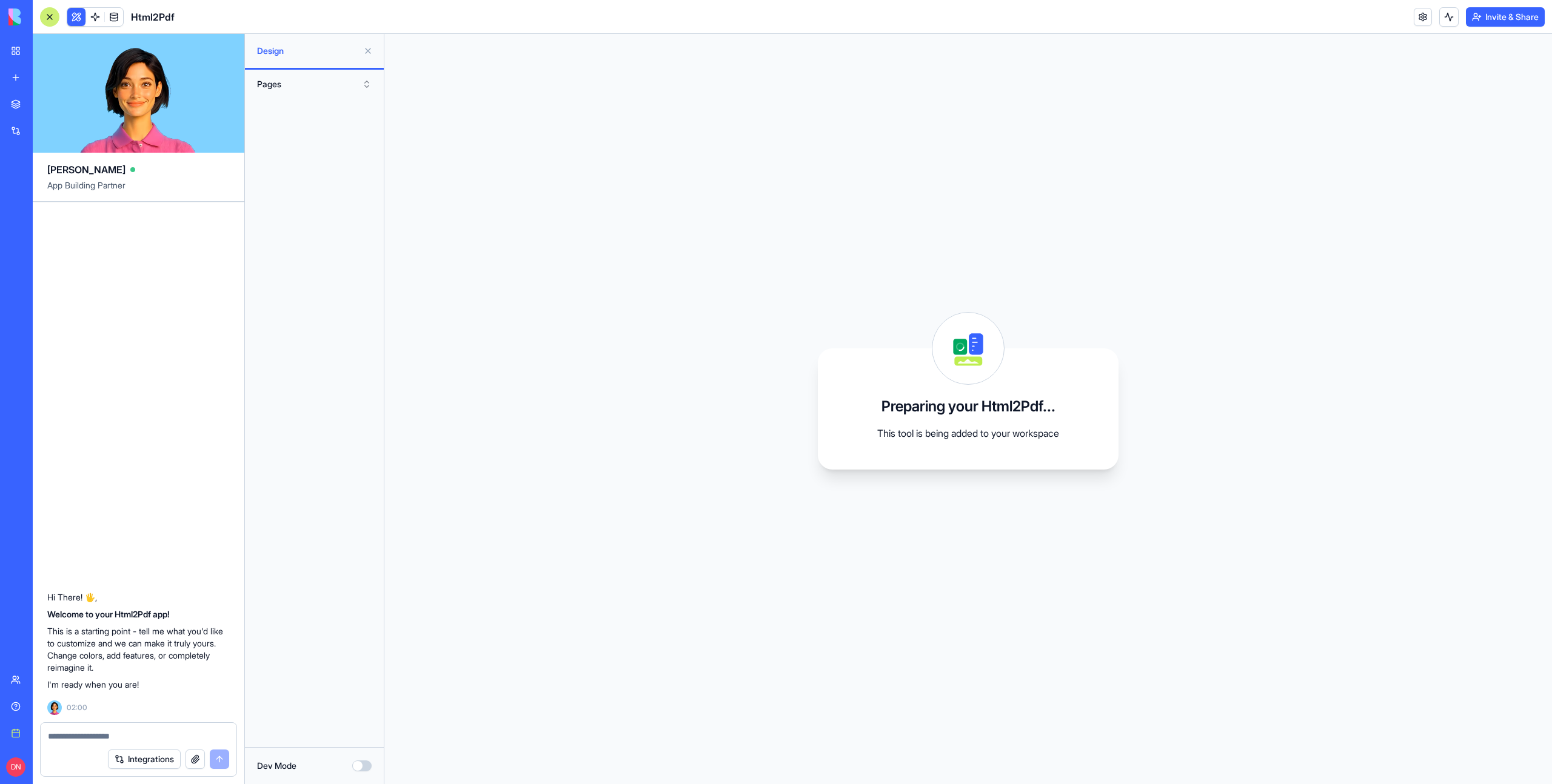
click at [36, 70] on link "New app" at bounding box center [27, 77] width 49 height 24
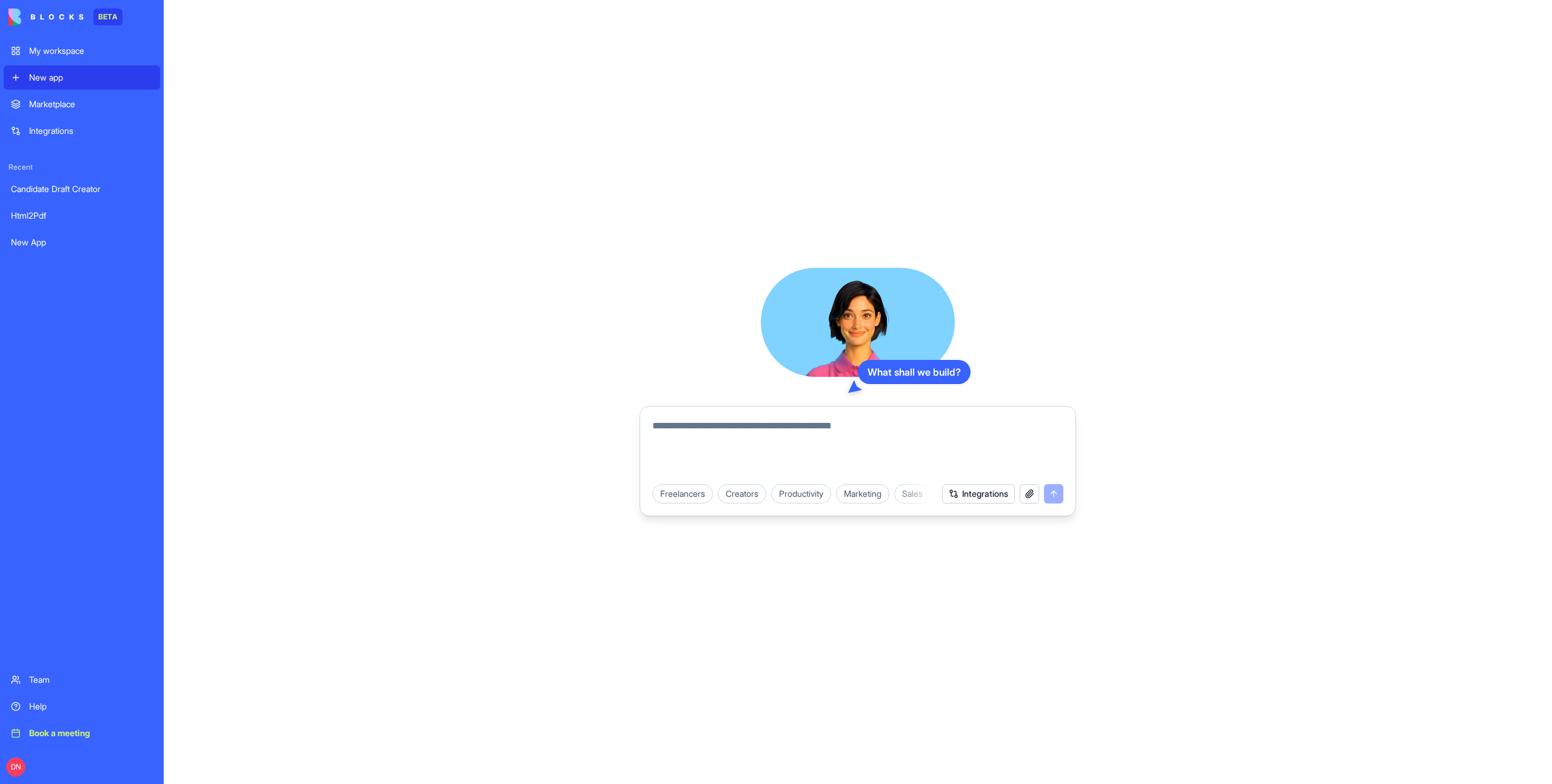
click at [89, 53] on div "My workspace" at bounding box center [90, 51] width 124 height 12
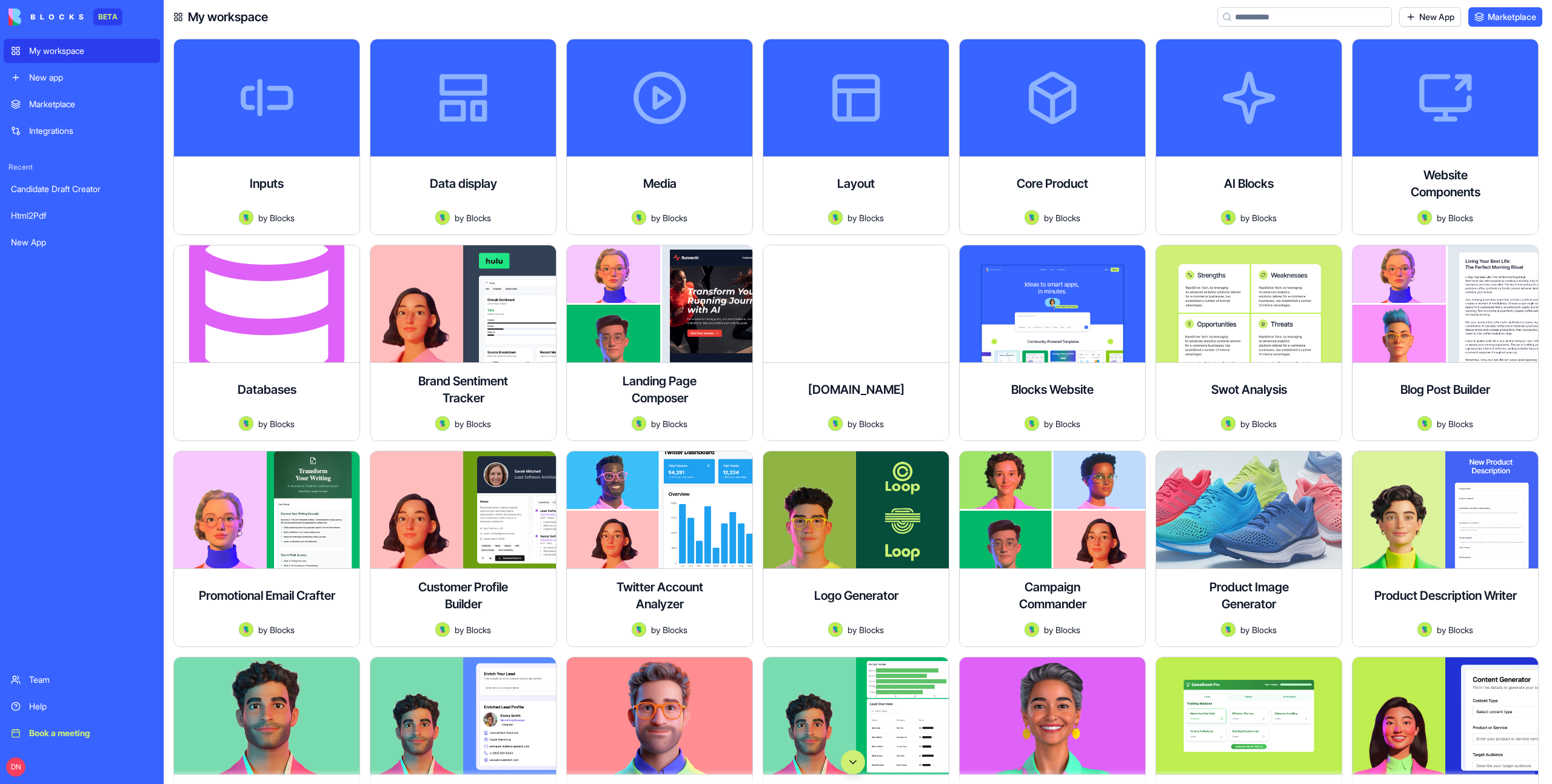
click at [71, 78] on div "New app" at bounding box center [90, 77] width 124 height 12
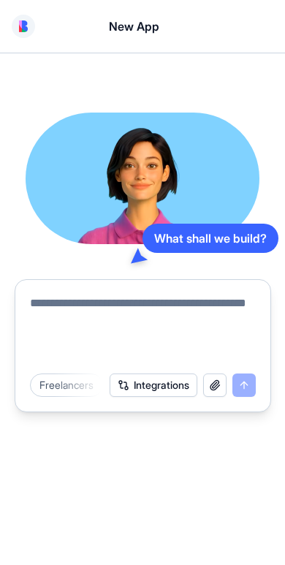
click at [23, 29] on img at bounding box center [23, 26] width 9 height 12
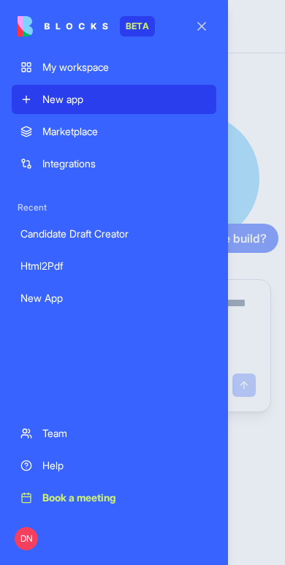
click at [23, 29] on img at bounding box center [63, 26] width 91 height 20
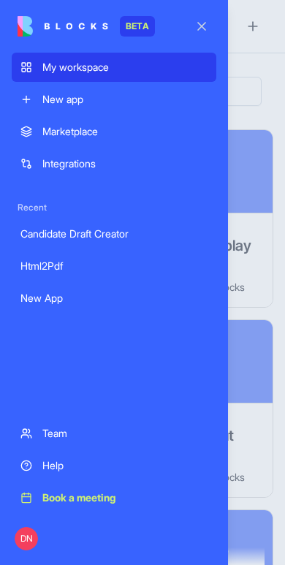
click at [211, 23] on button "button" at bounding box center [201, 26] width 41 height 41
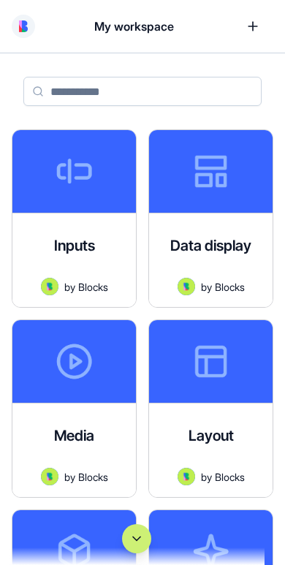
click at [253, 23] on link at bounding box center [253, 26] width 41 height 41
